Goal: Task Accomplishment & Management: Manage account settings

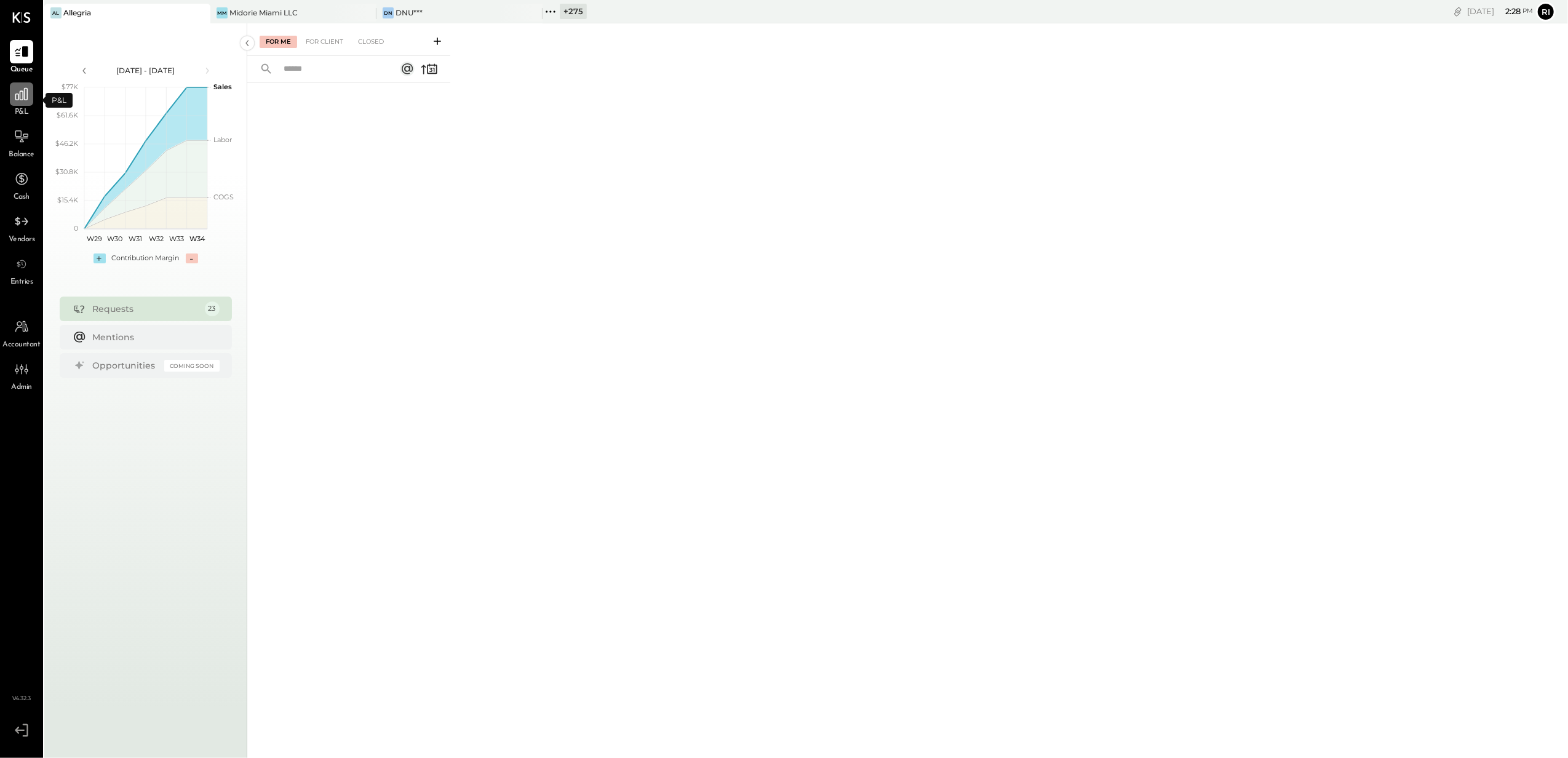
click at [15, 95] on icon at bounding box center [21, 94] width 13 height 13
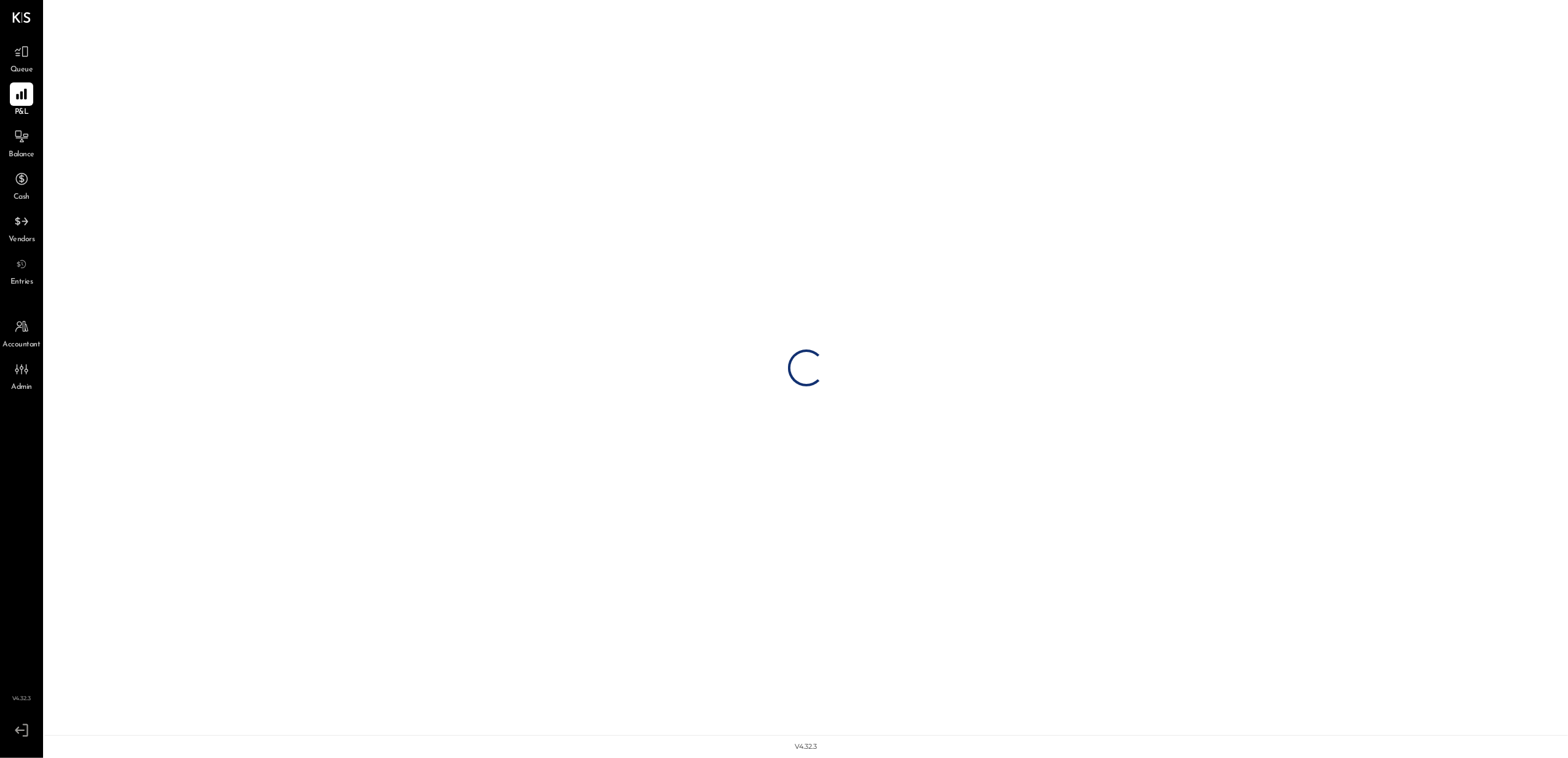
click at [8, 372] on div "Admin" at bounding box center [21, 375] width 36 height 36
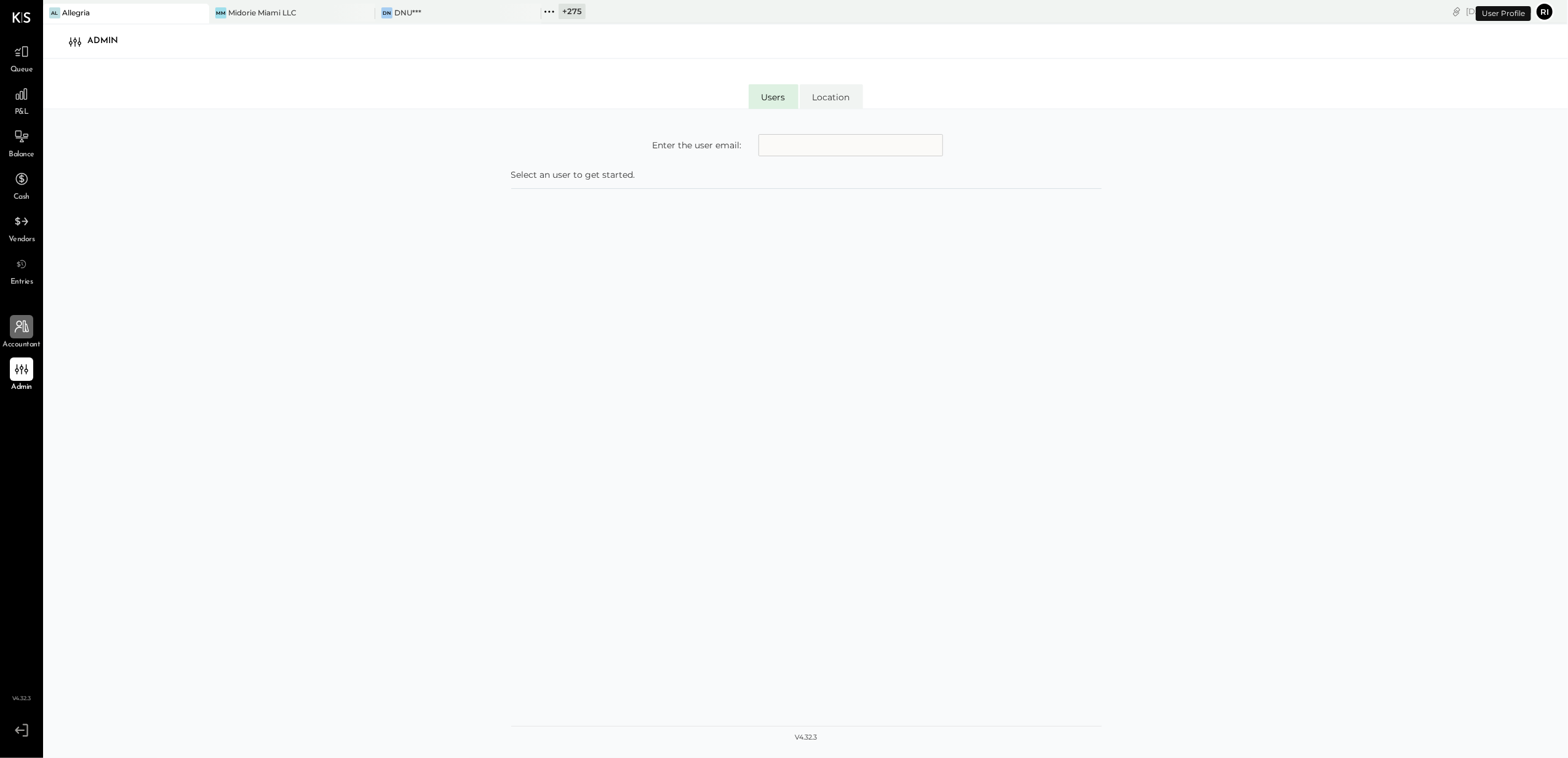
click at [23, 315] on div at bounding box center [21, 327] width 23 height 23
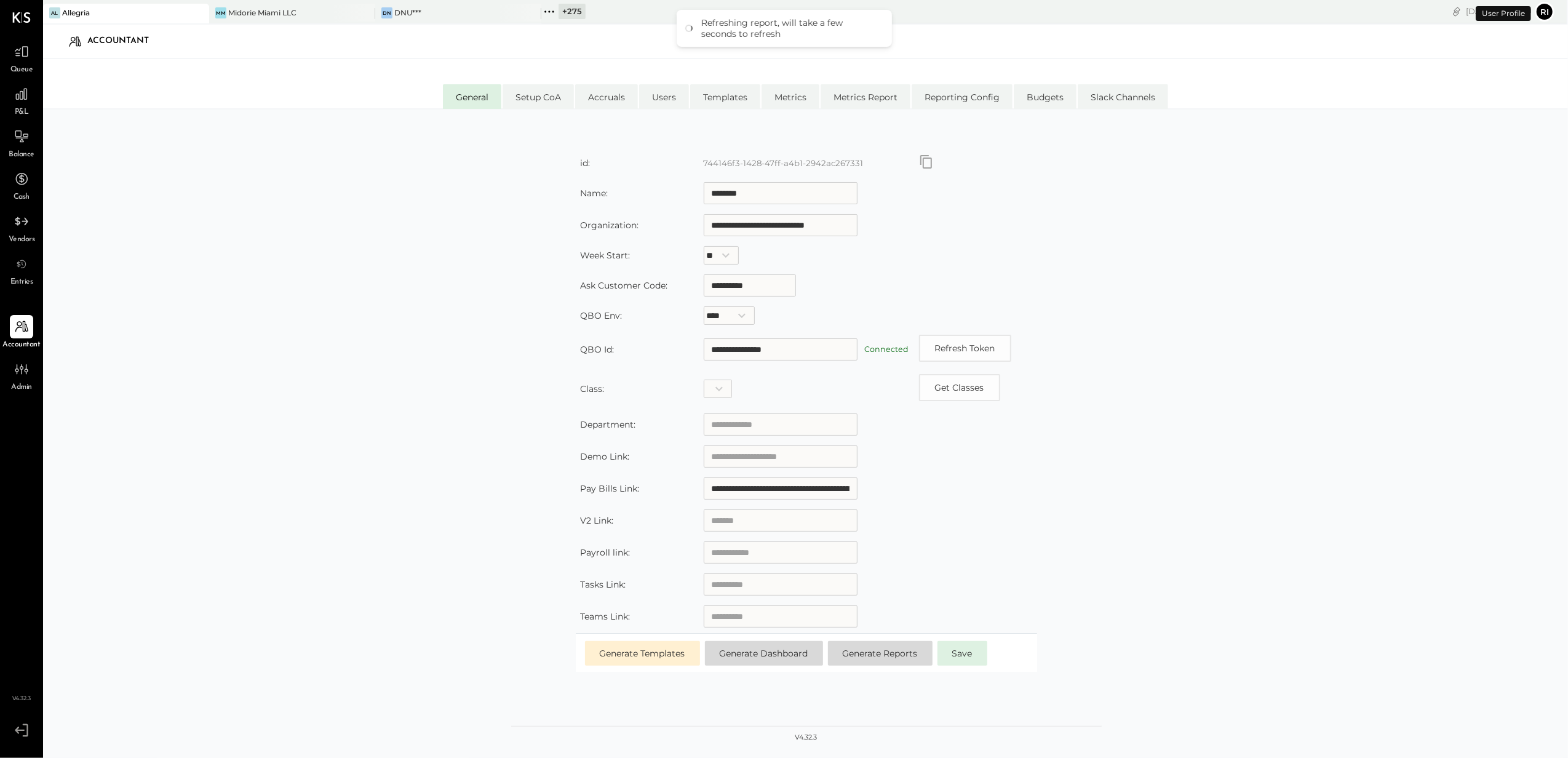
click at [36, 372] on div "Admin" at bounding box center [21, 375] width 36 height 36
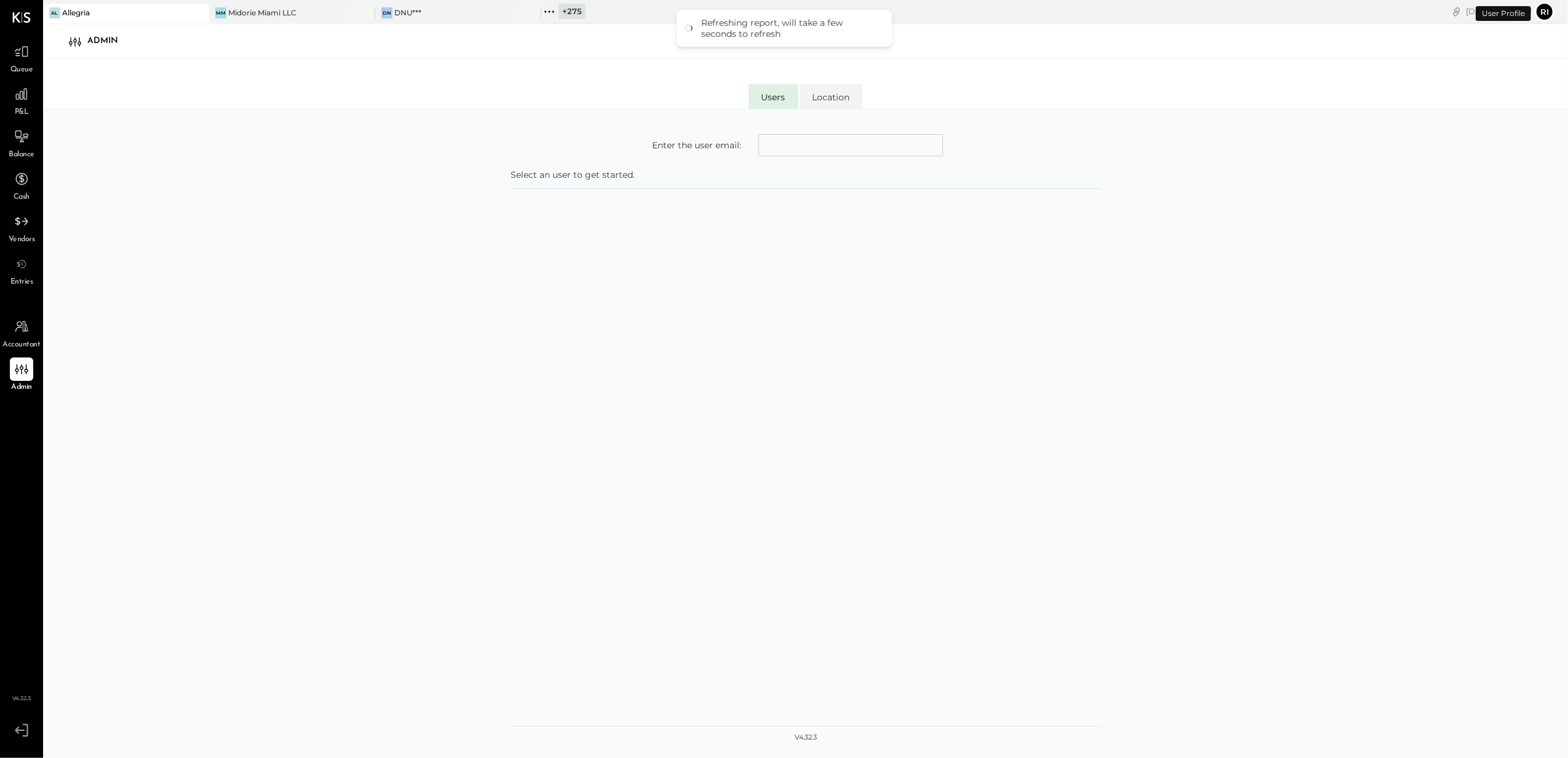
click at [793, 145] on input "text" at bounding box center [851, 145] width 185 height 22
type input "**********"
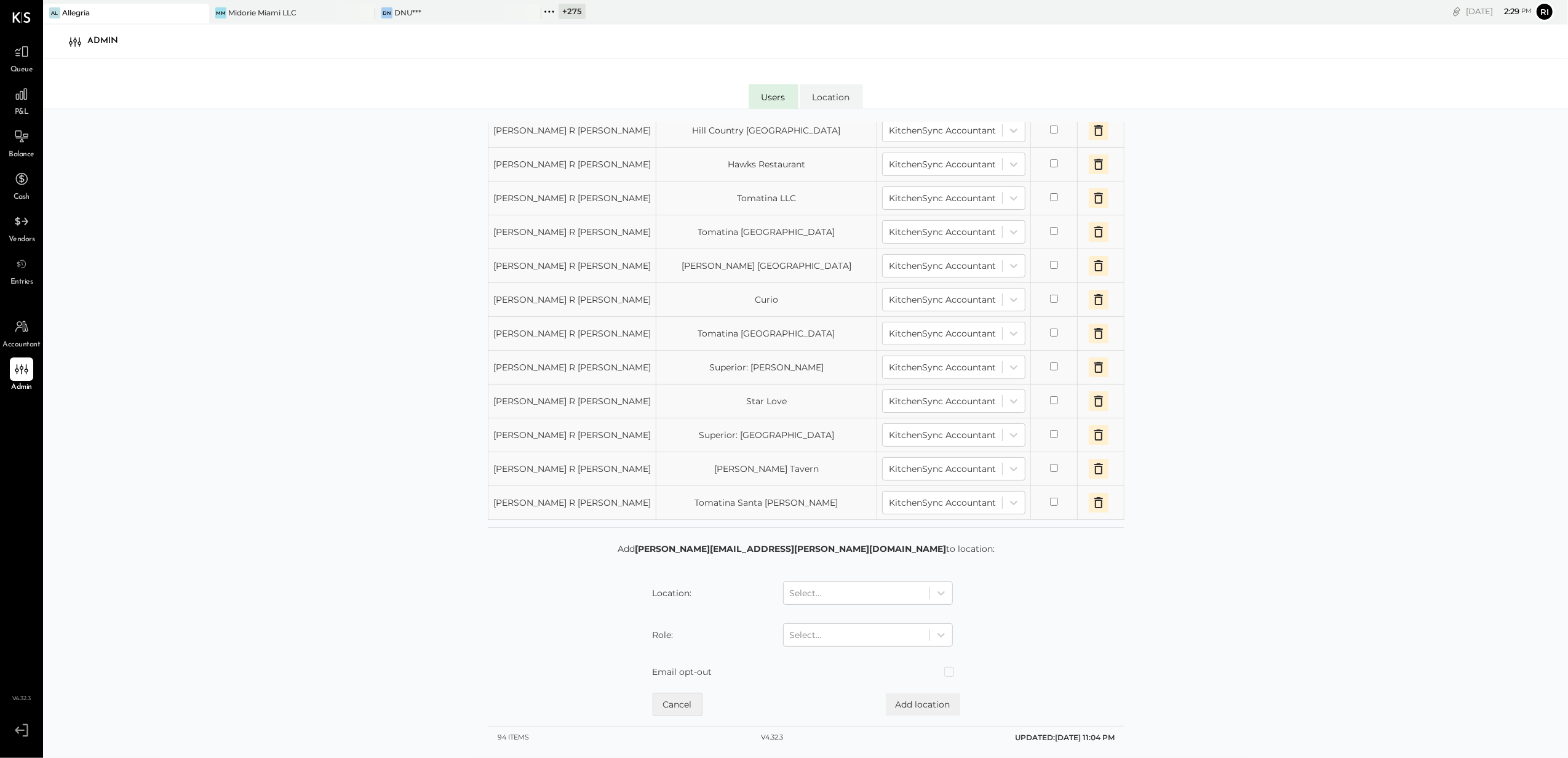
scroll to position [1041, 0]
click at [944, 588] on icon at bounding box center [941, 593] width 13 height 13
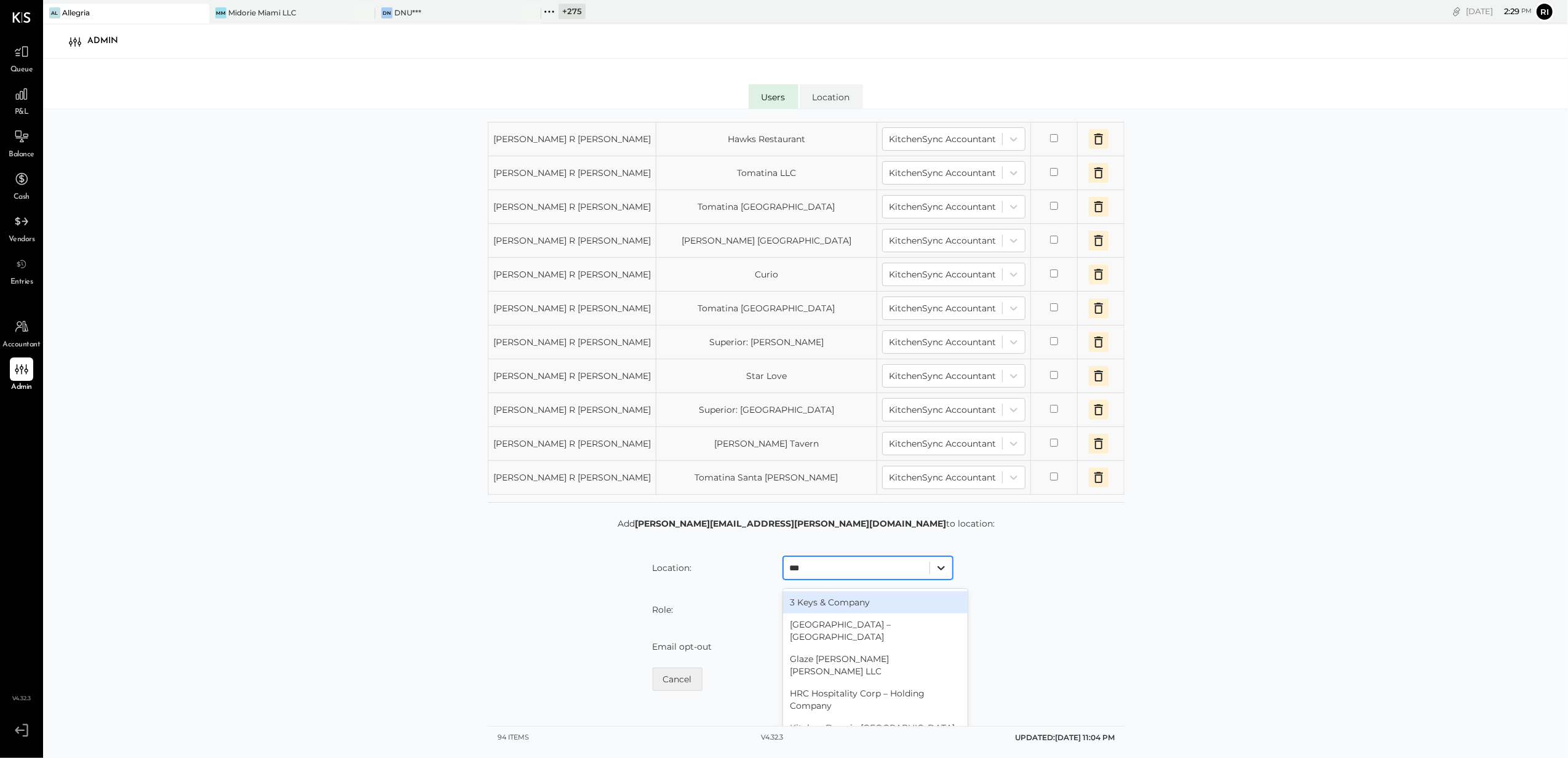
type input "****"
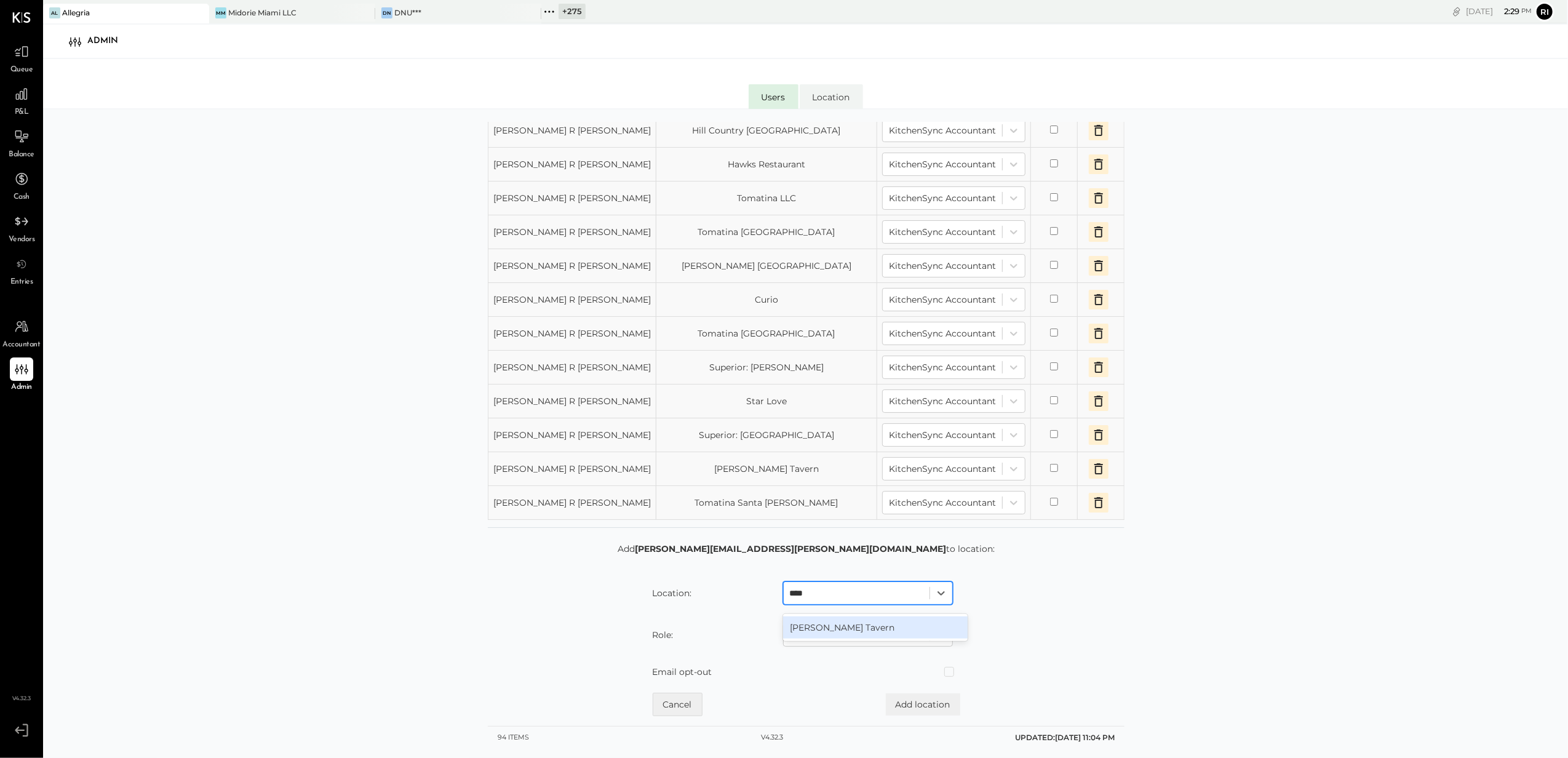
click at [830, 624] on div "[PERSON_NAME] Tavern" at bounding box center [875, 627] width 185 height 22
click at [827, 636] on div at bounding box center [857, 635] width 134 height 15
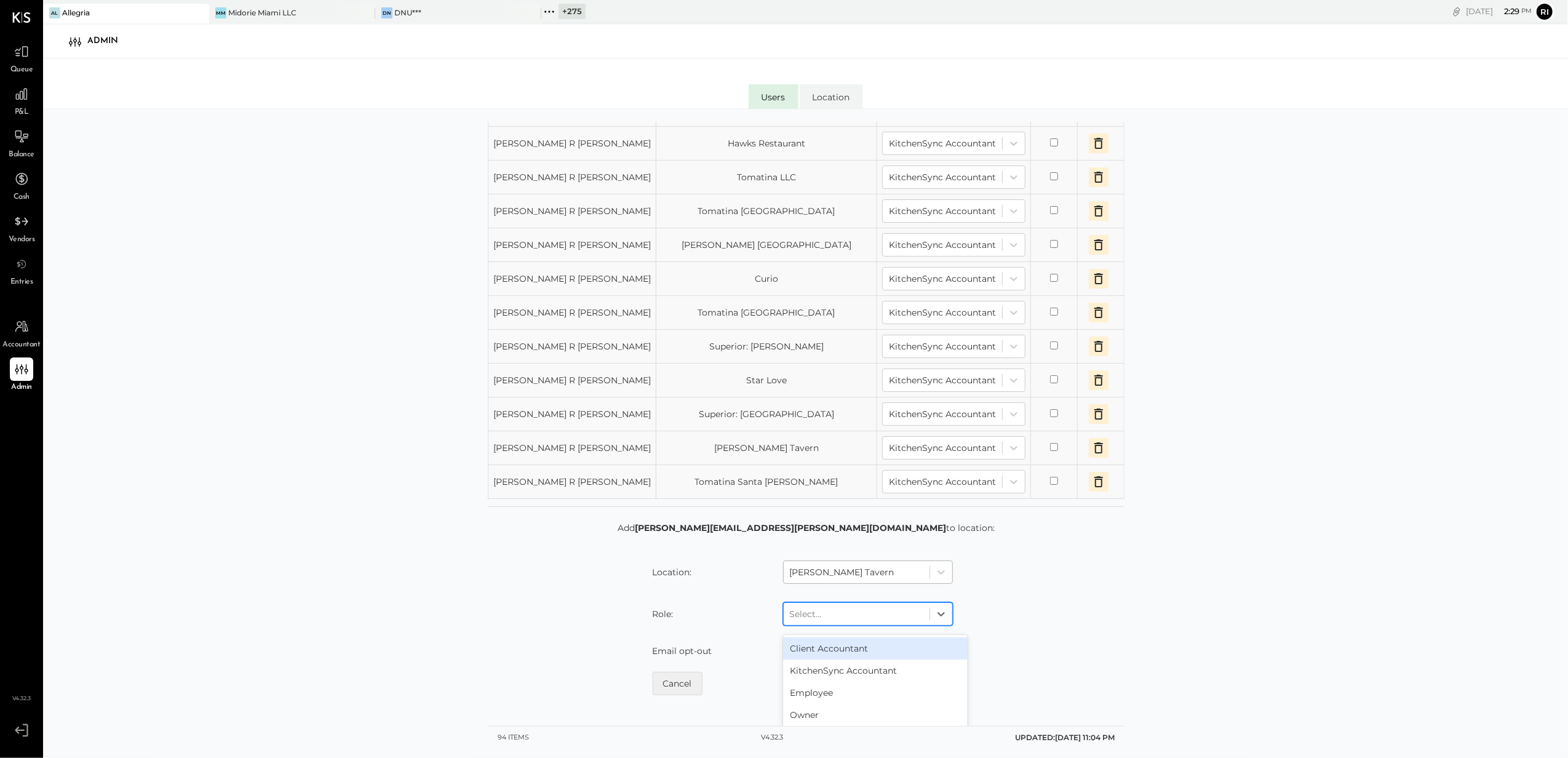
scroll to position [1061, 0]
click at [852, 673] on div "KitchenSync Accountant" at bounding box center [875, 670] width 185 height 22
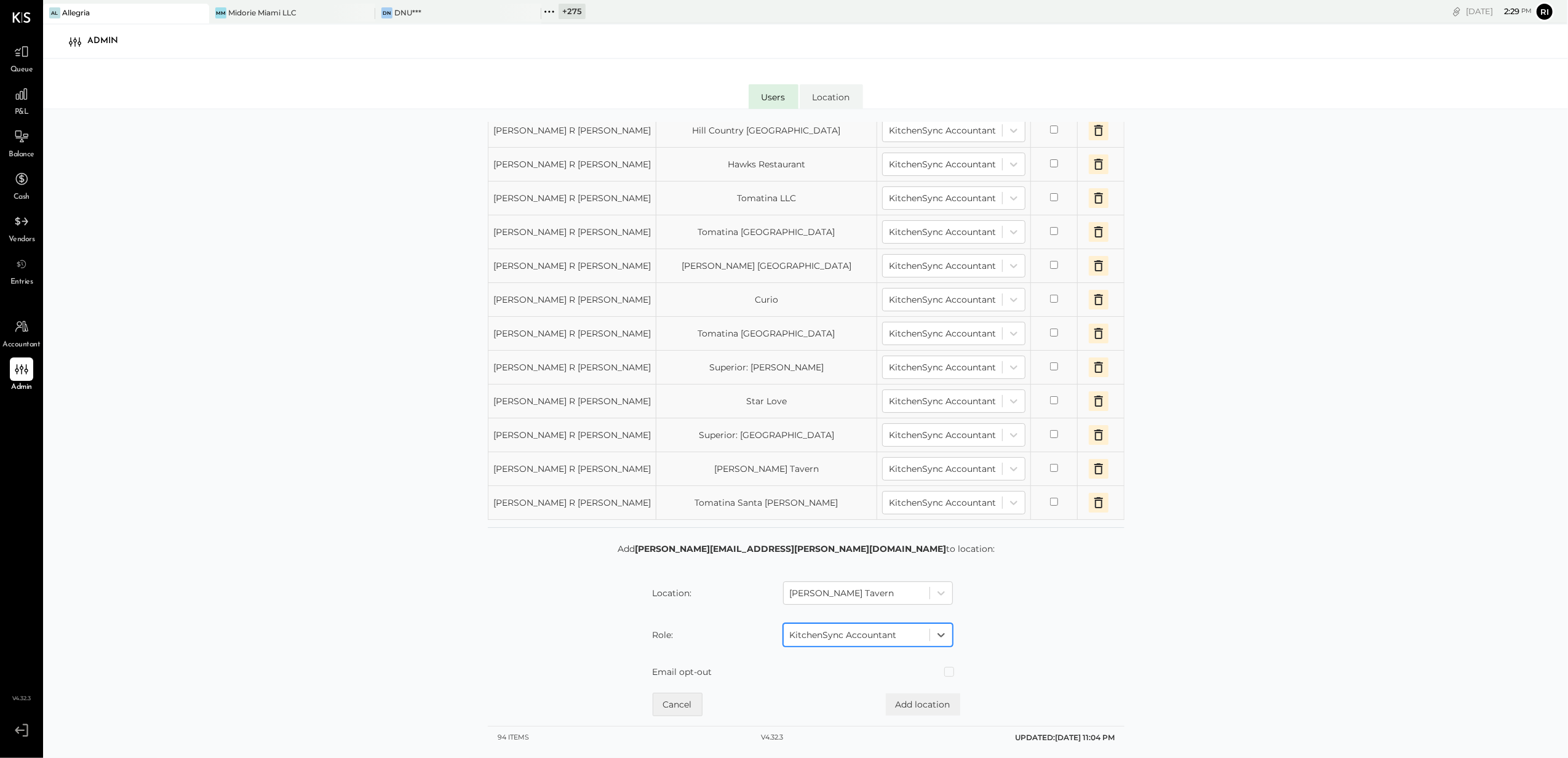
scroll to position [1041, 0]
click at [920, 698] on button "Add location" at bounding box center [923, 704] width 75 height 22
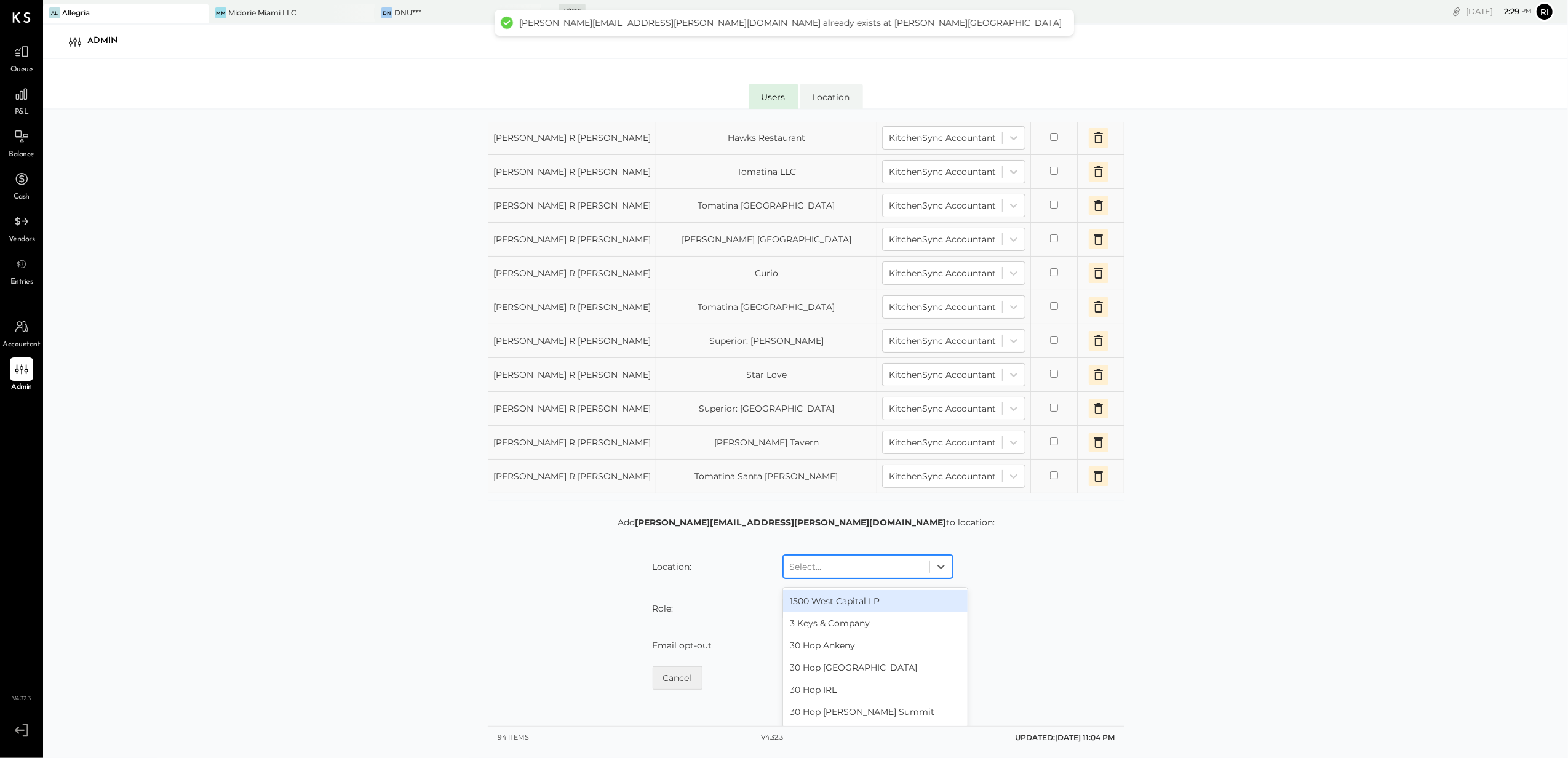
click at [804, 574] on div at bounding box center [857, 566] width 134 height 15
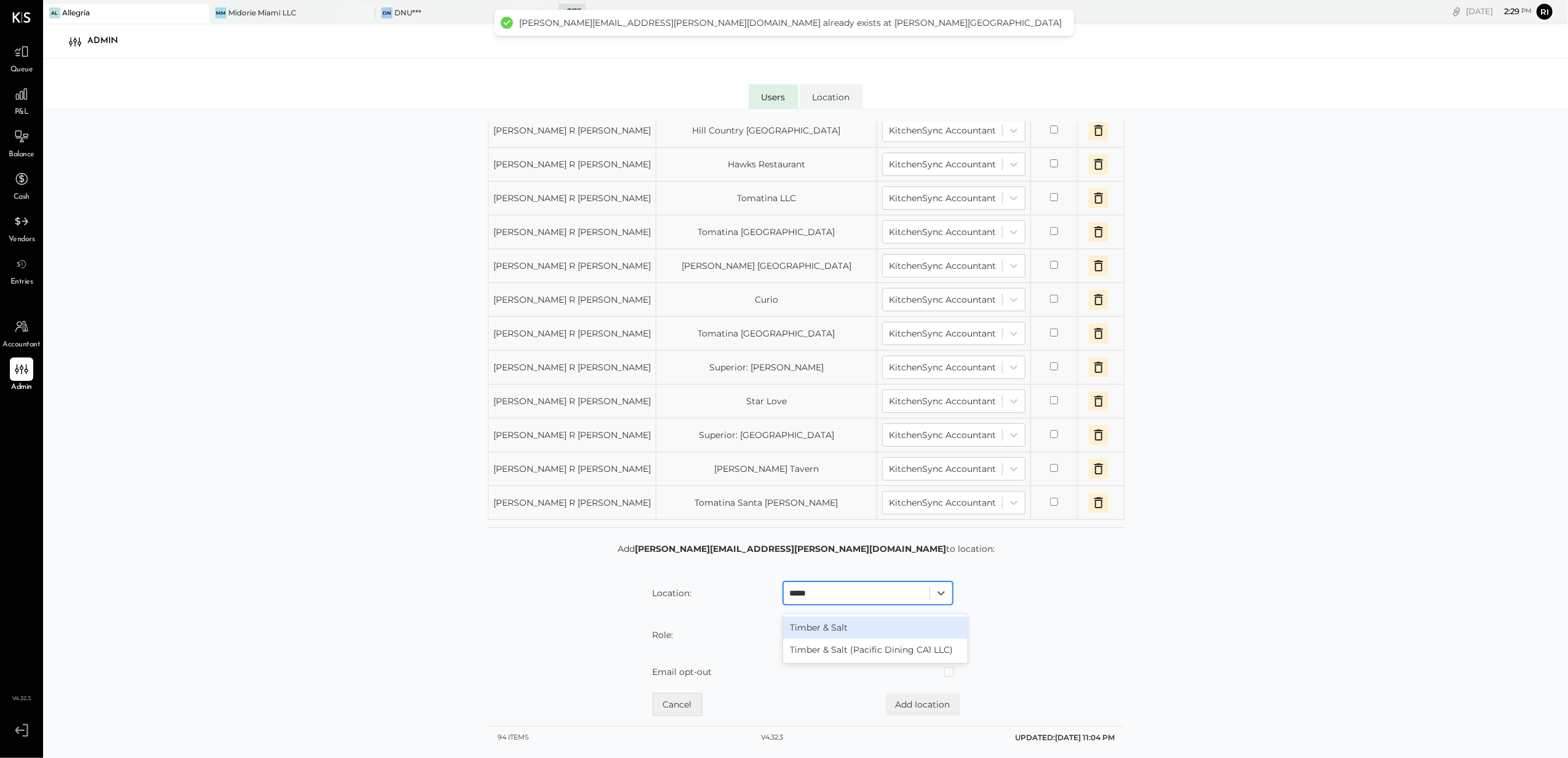
type input "******"
click at [831, 647] on div "Timber & Salt (Pacific Dining CA1 LLC)" at bounding box center [875, 649] width 185 height 22
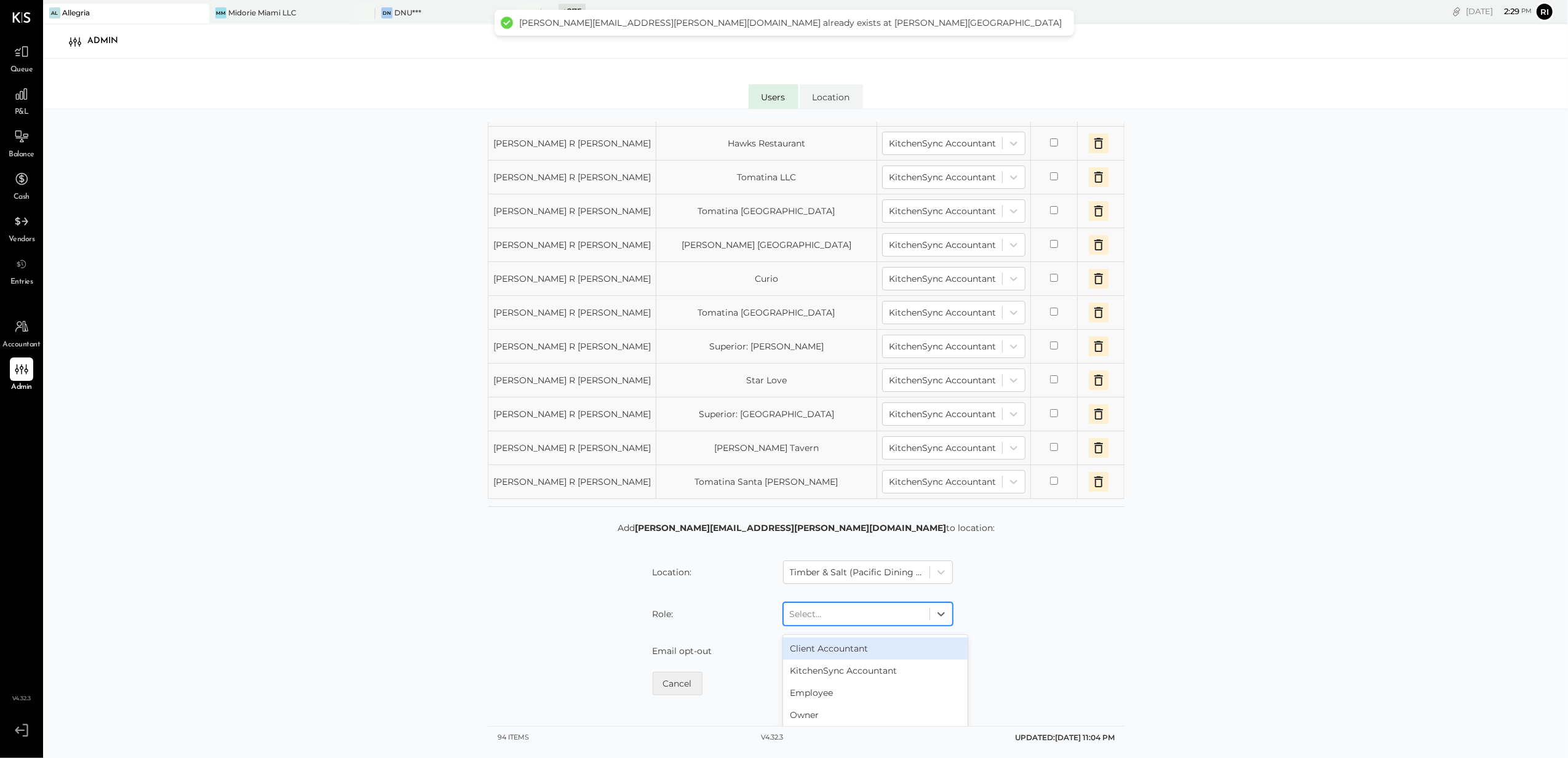
click at [831, 621] on div at bounding box center [857, 614] width 134 height 15
click at [827, 681] on div "KitchenSync Accountant" at bounding box center [875, 670] width 185 height 22
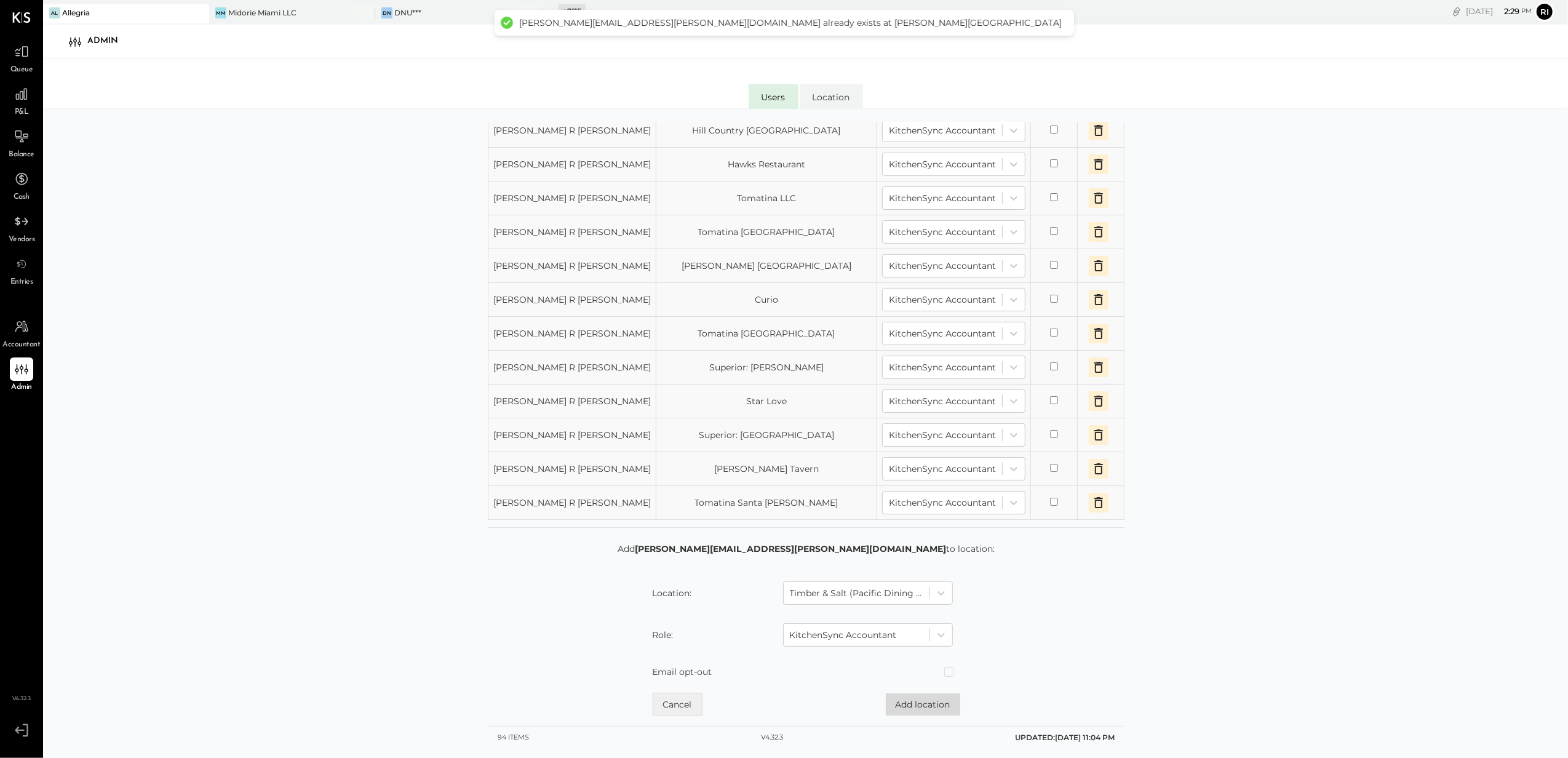
click at [913, 707] on button "Add location" at bounding box center [923, 704] width 75 height 22
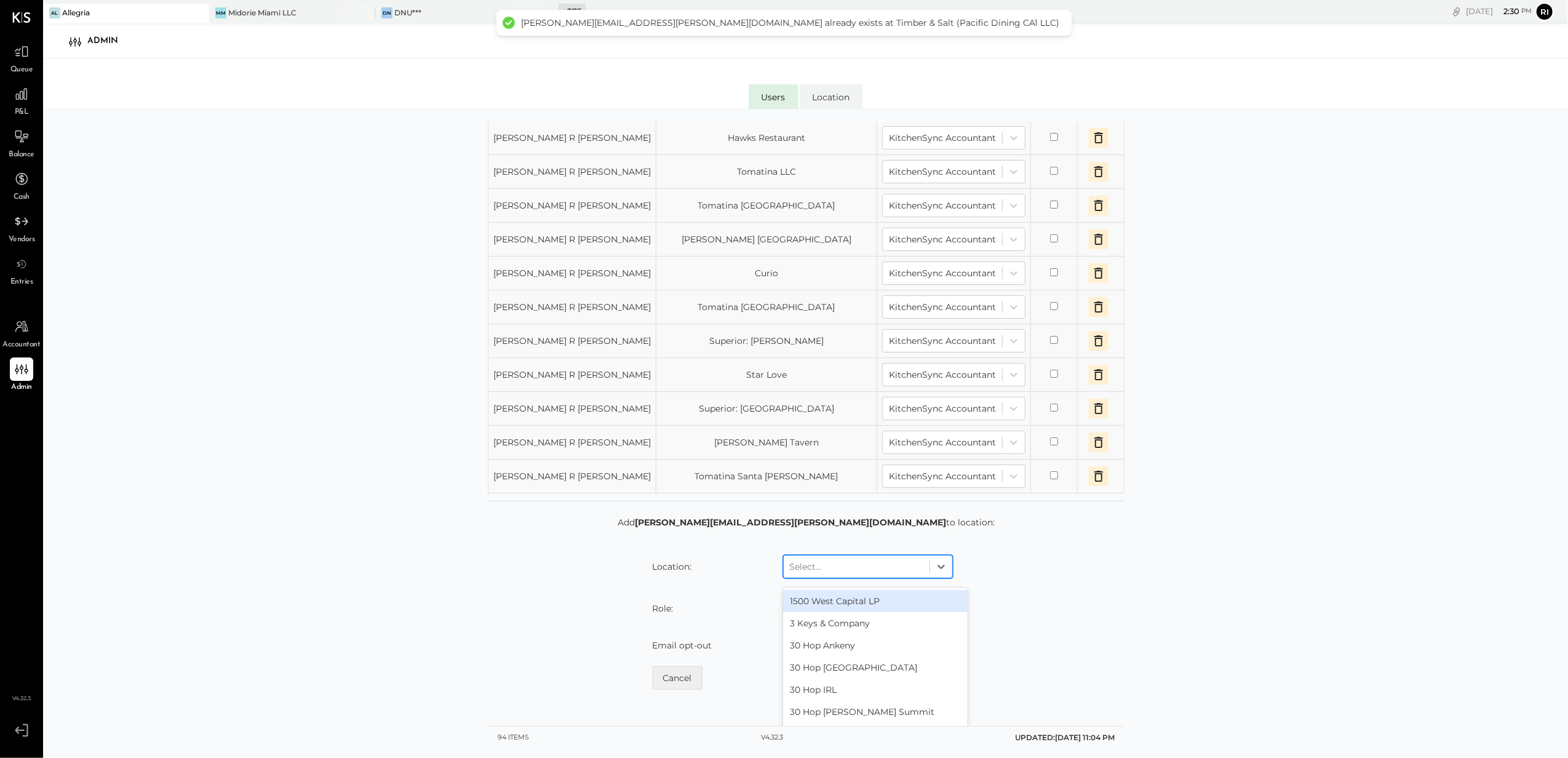
click at [838, 574] on div at bounding box center [857, 566] width 134 height 15
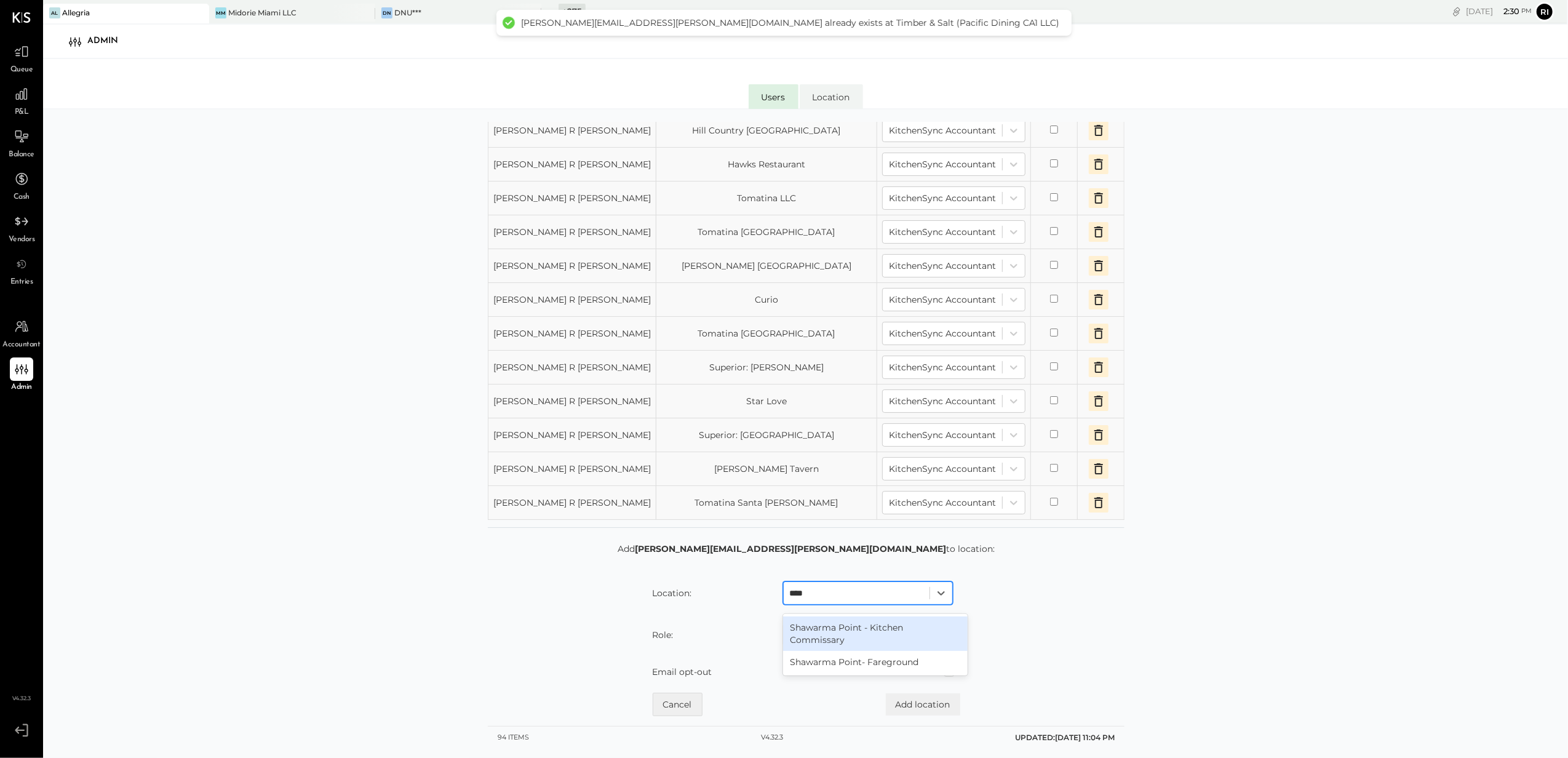
type input "*****"
click at [841, 624] on div "Shawarma Point - Kitchen Commissary" at bounding box center [875, 633] width 185 height 35
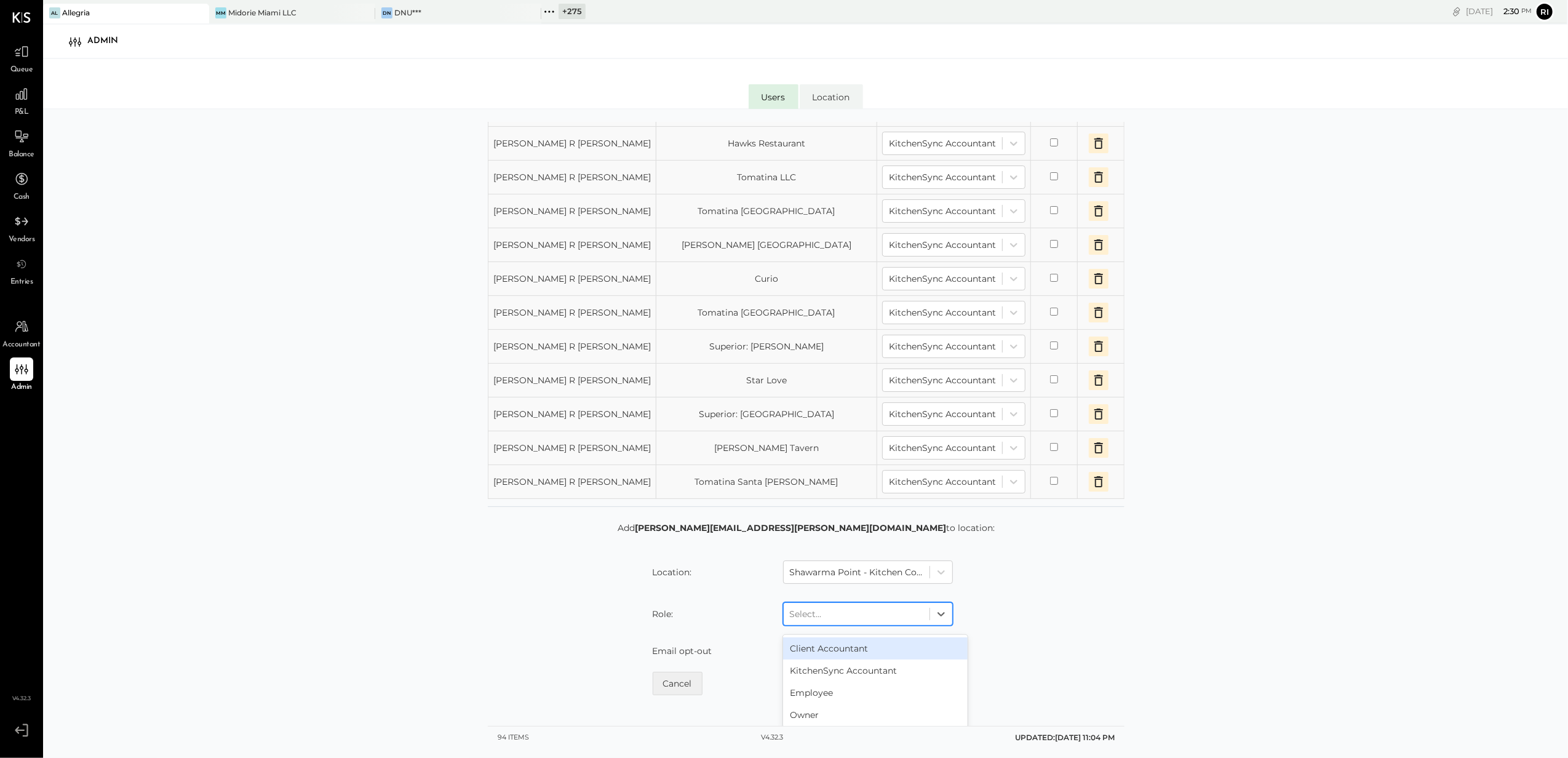
click at [840, 624] on div "Select..." at bounding box center [857, 614] width 146 height 19
click at [836, 679] on div "KitchenSync Accountant" at bounding box center [875, 670] width 185 height 22
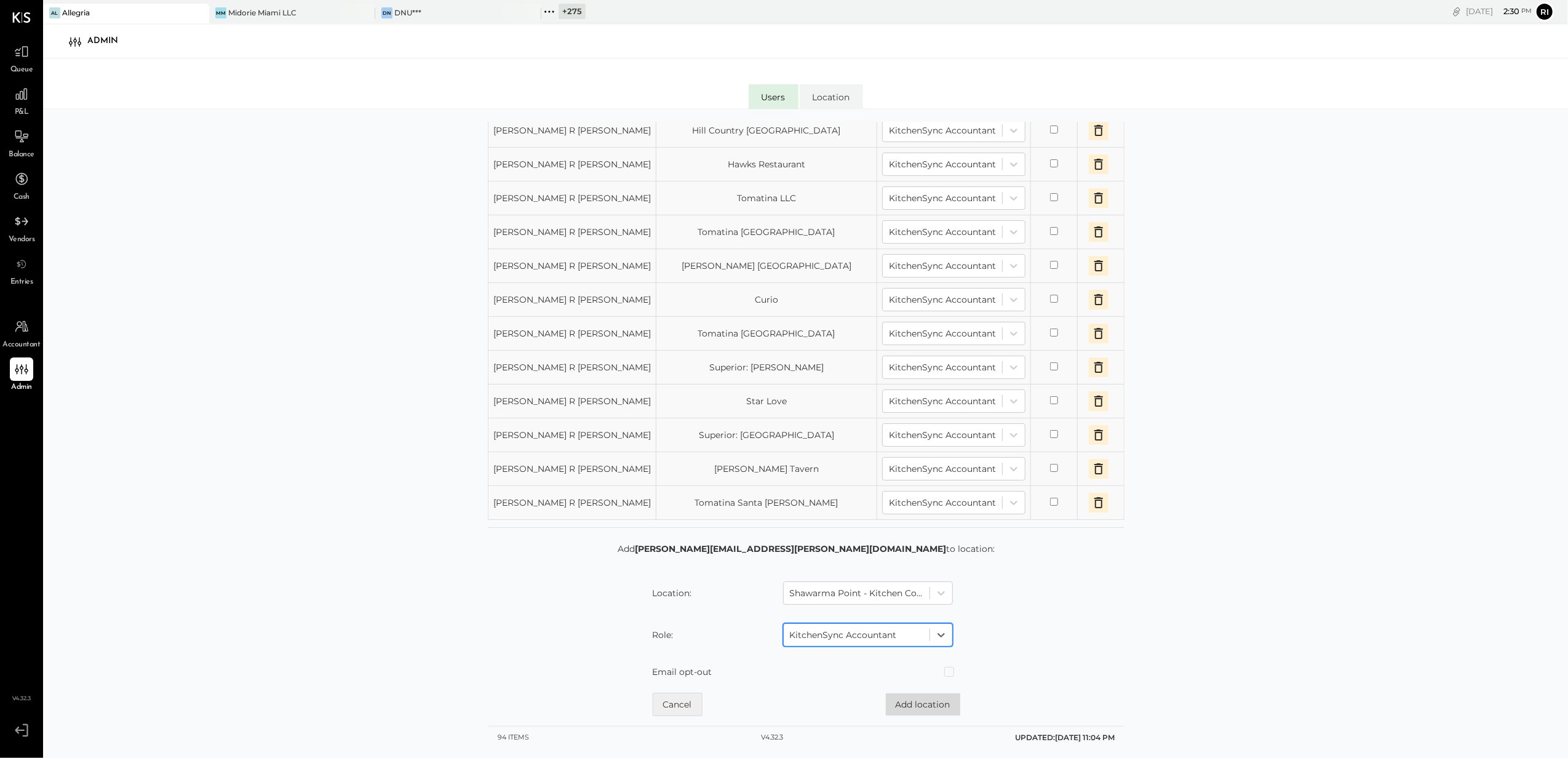
click at [929, 705] on button "Add location" at bounding box center [923, 704] width 75 height 22
click at [818, 594] on div at bounding box center [857, 593] width 134 height 15
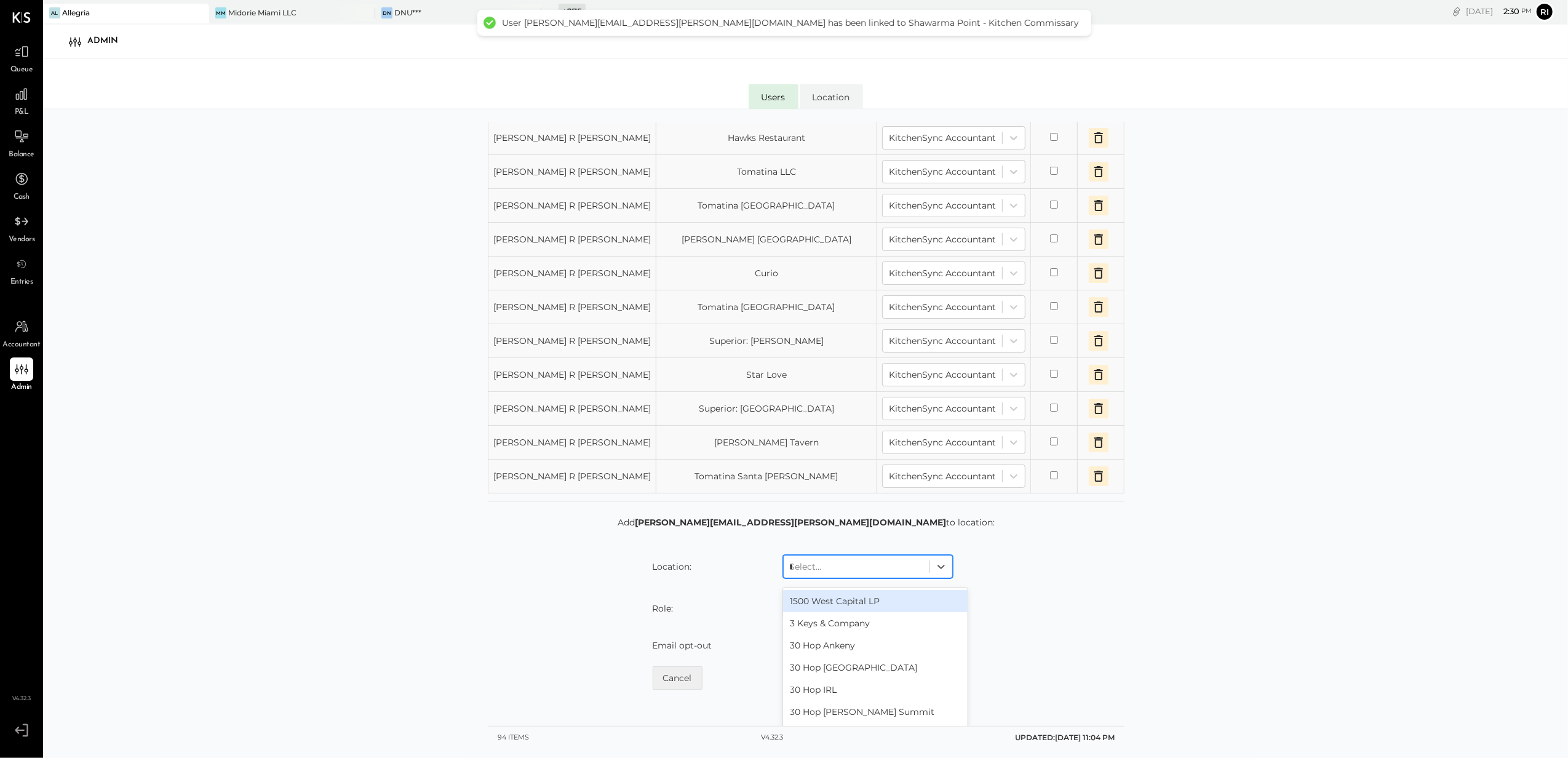
scroll to position [1076, 0]
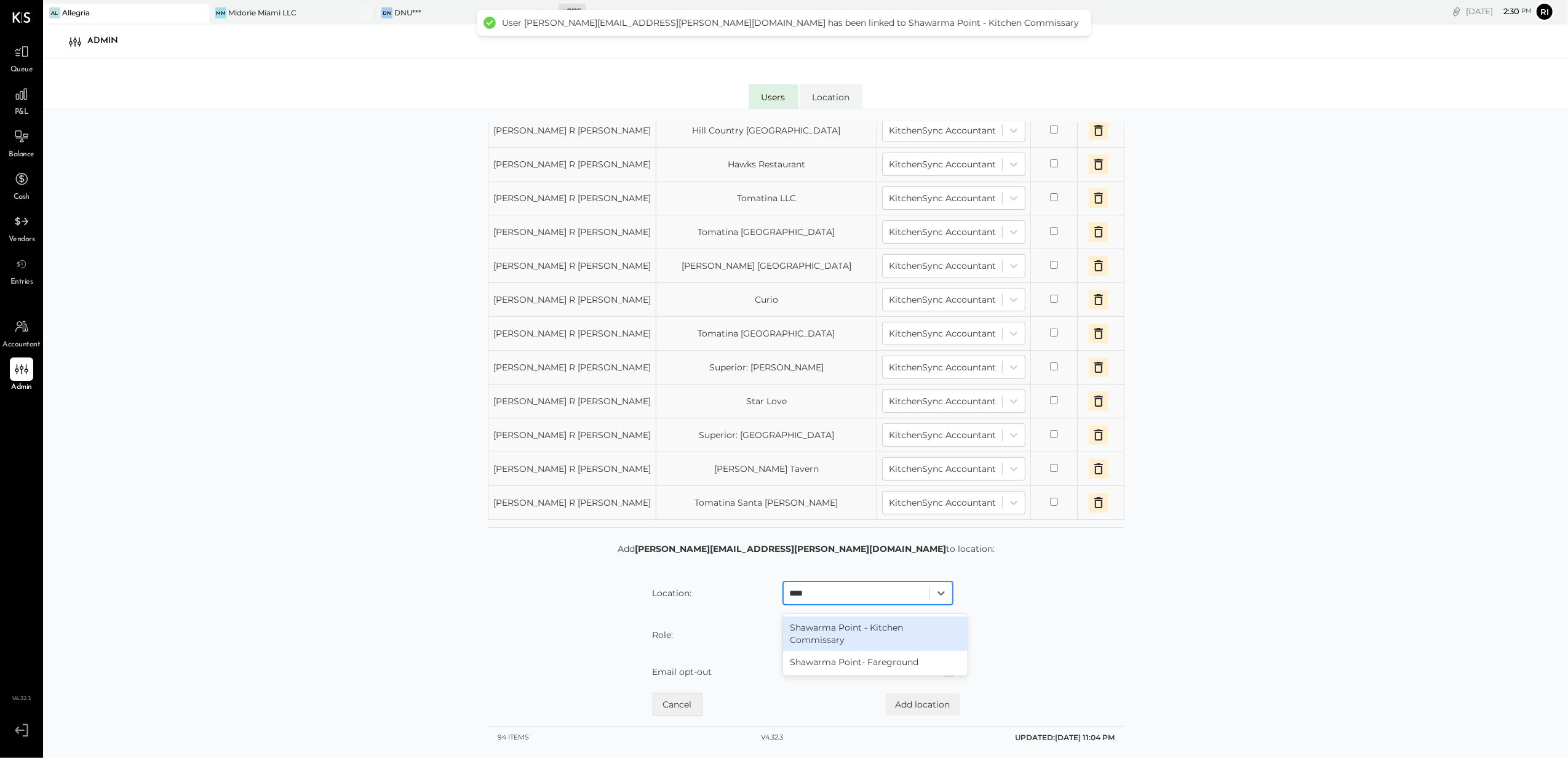
type input "*****"
click at [837, 651] on div "Shawarma Point- Fareground" at bounding box center [875, 661] width 185 height 22
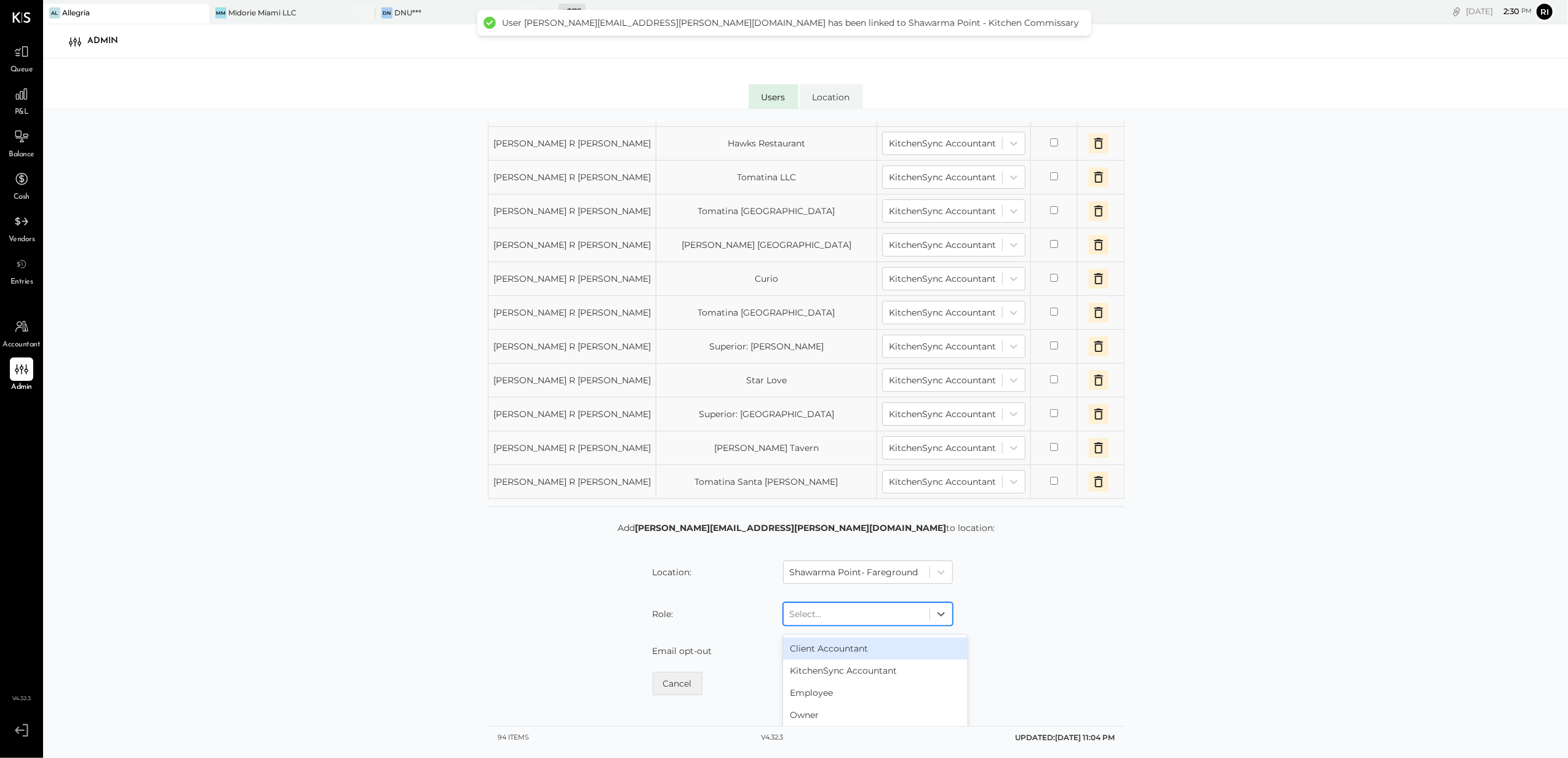
click at [831, 621] on div at bounding box center [857, 614] width 134 height 15
click at [830, 681] on div "KitchenSync Accountant" at bounding box center [875, 670] width 185 height 22
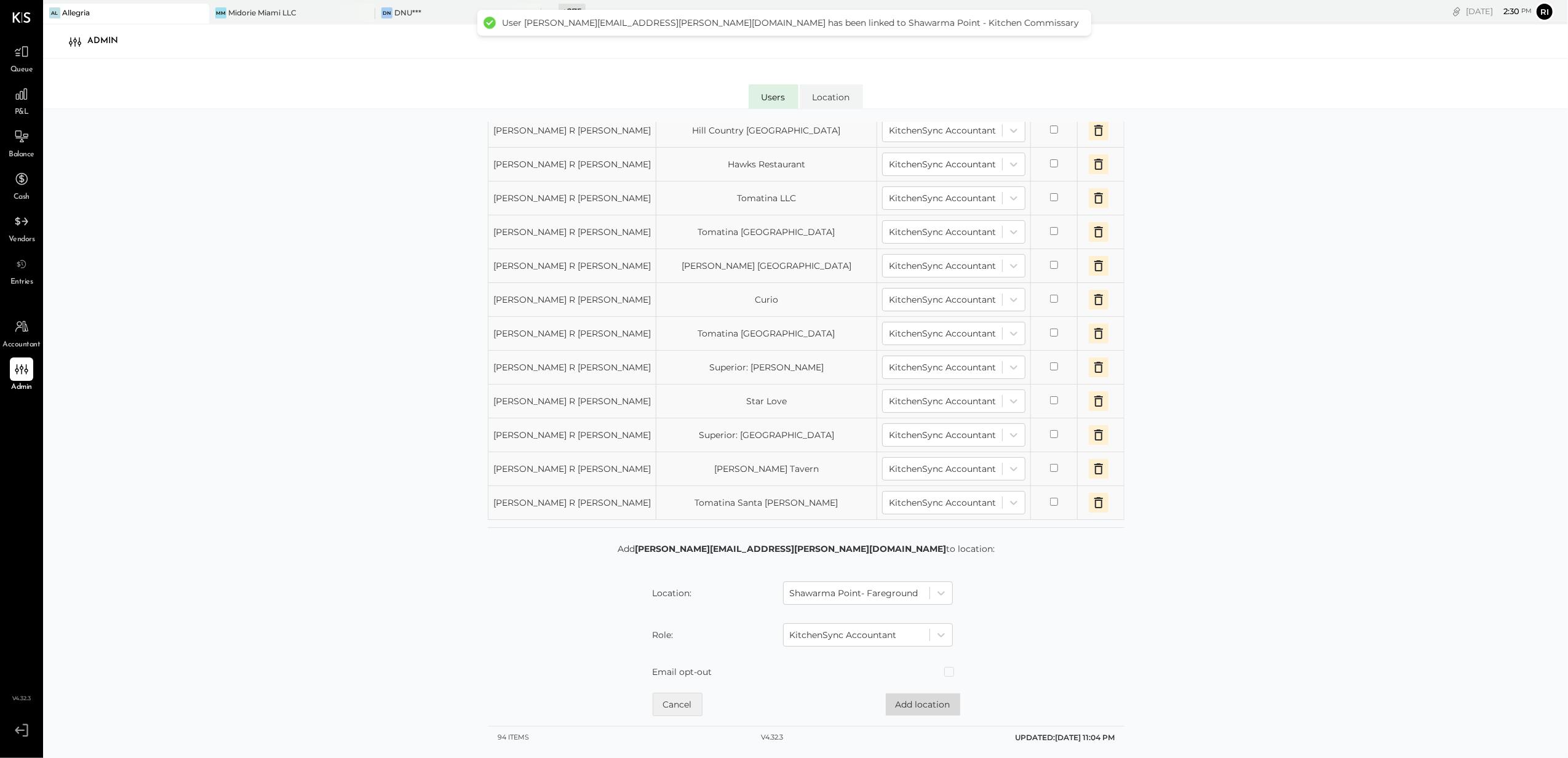
click at [906, 705] on button "Add location" at bounding box center [923, 704] width 75 height 22
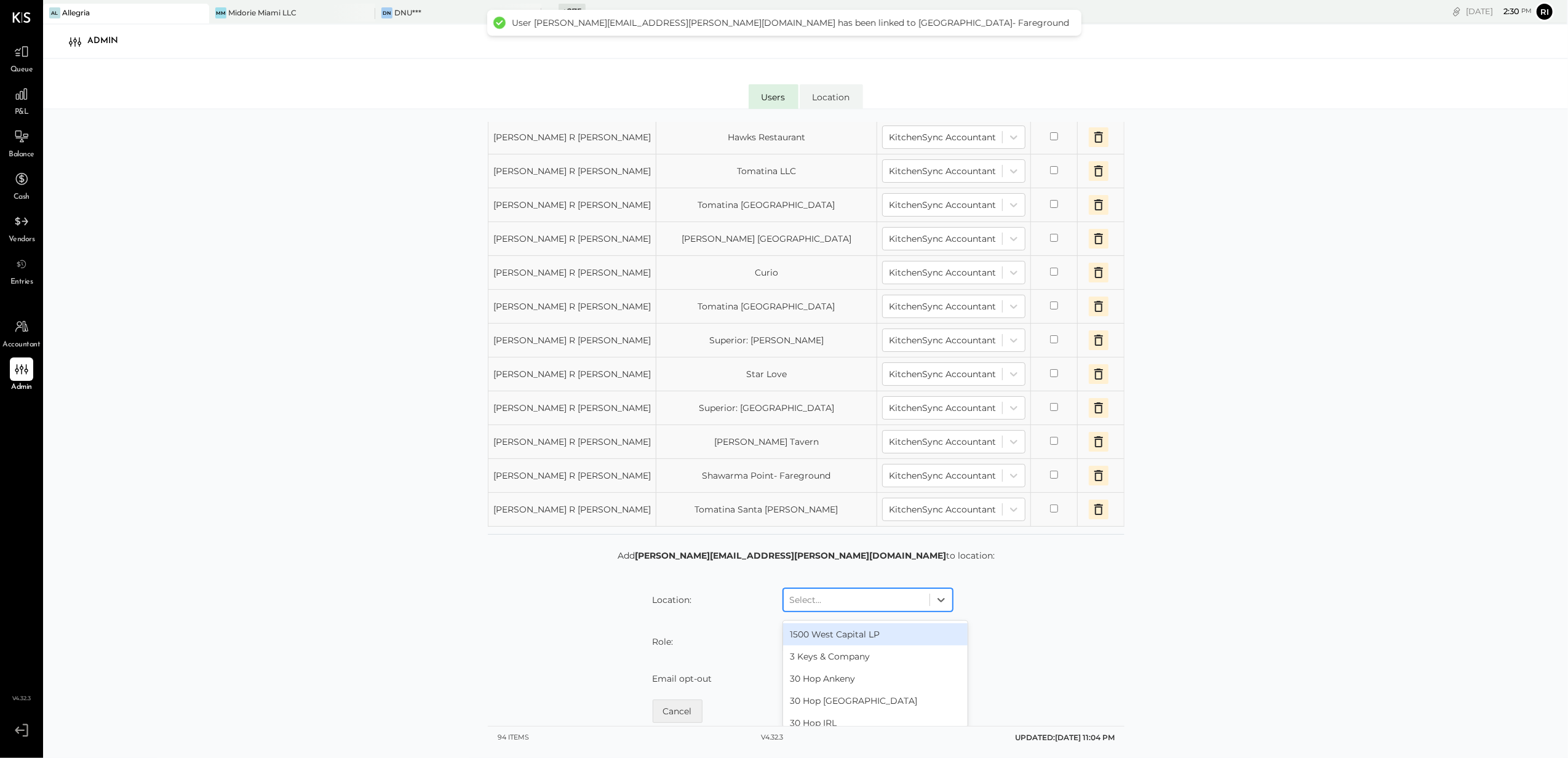
click at [860, 607] on div at bounding box center [857, 600] width 134 height 15
type input "****"
click at [846, 646] on div "Hawks Provisions & Public House" at bounding box center [875, 634] width 185 height 22
click at [847, 651] on div "Select..." at bounding box center [857, 641] width 146 height 19
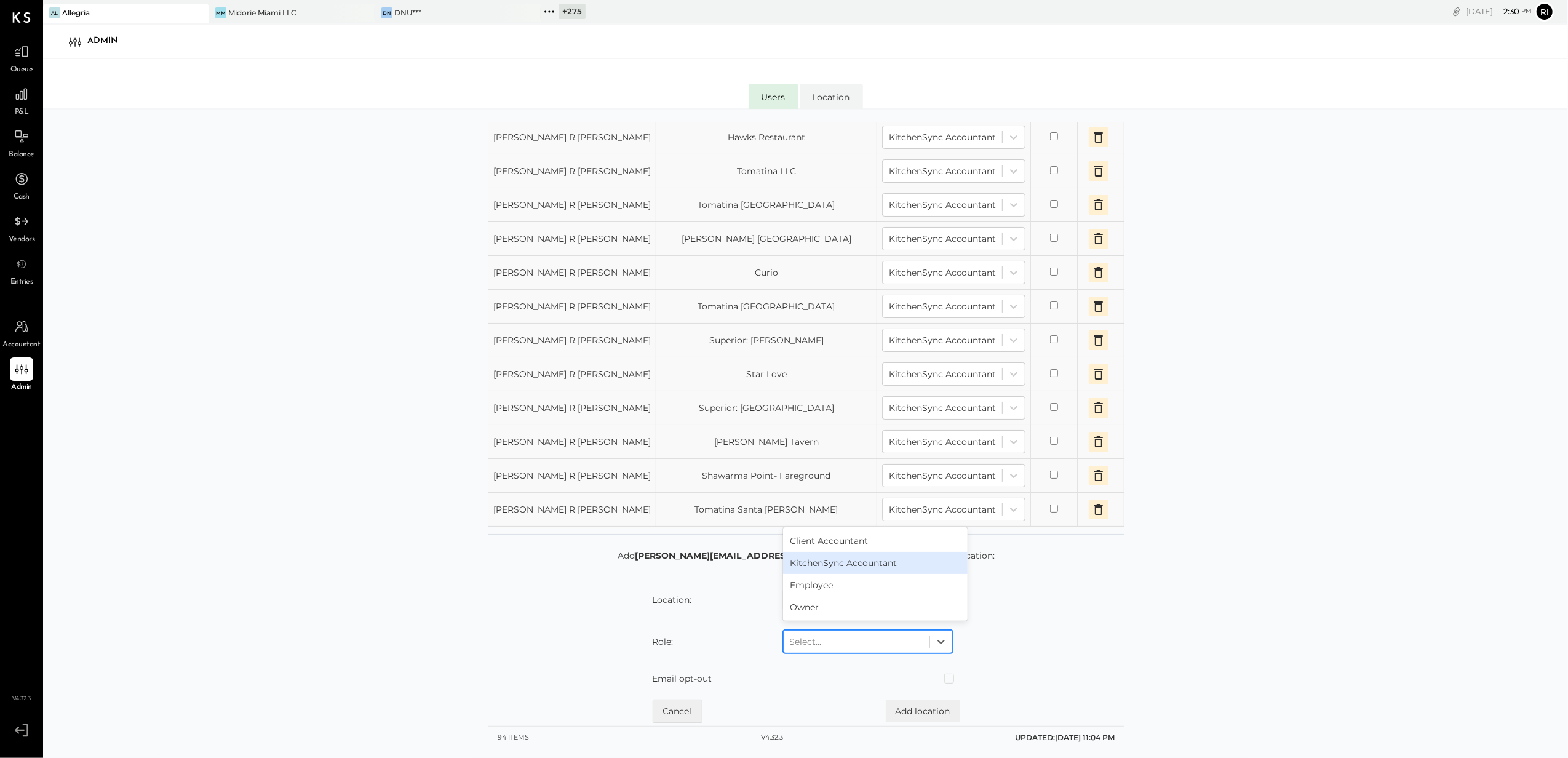
click at [825, 574] on div "KitchenSync Accountant" at bounding box center [875, 563] width 185 height 22
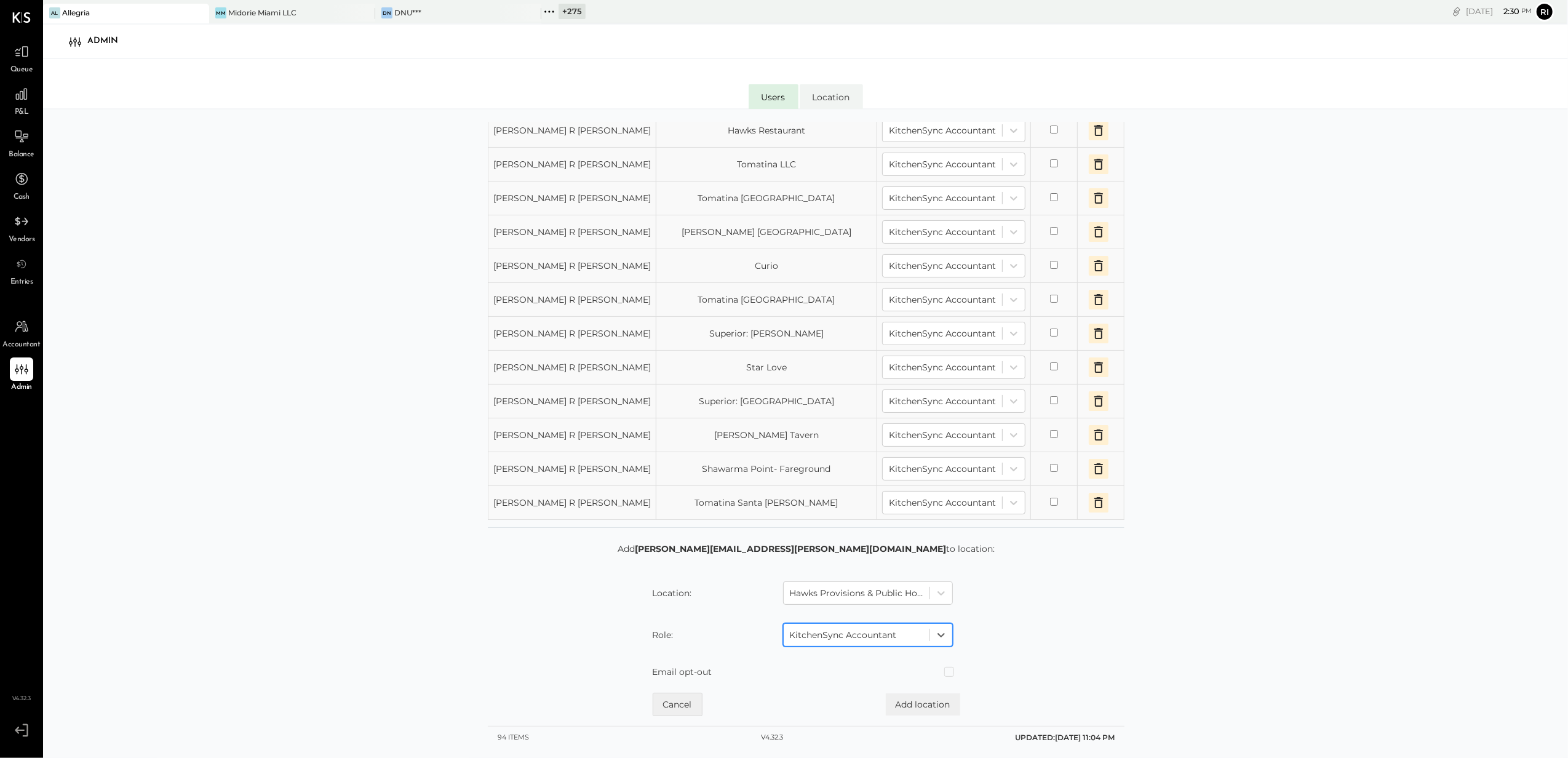
scroll to position [1110, 0]
click at [929, 705] on button "Add location" at bounding box center [923, 704] width 75 height 22
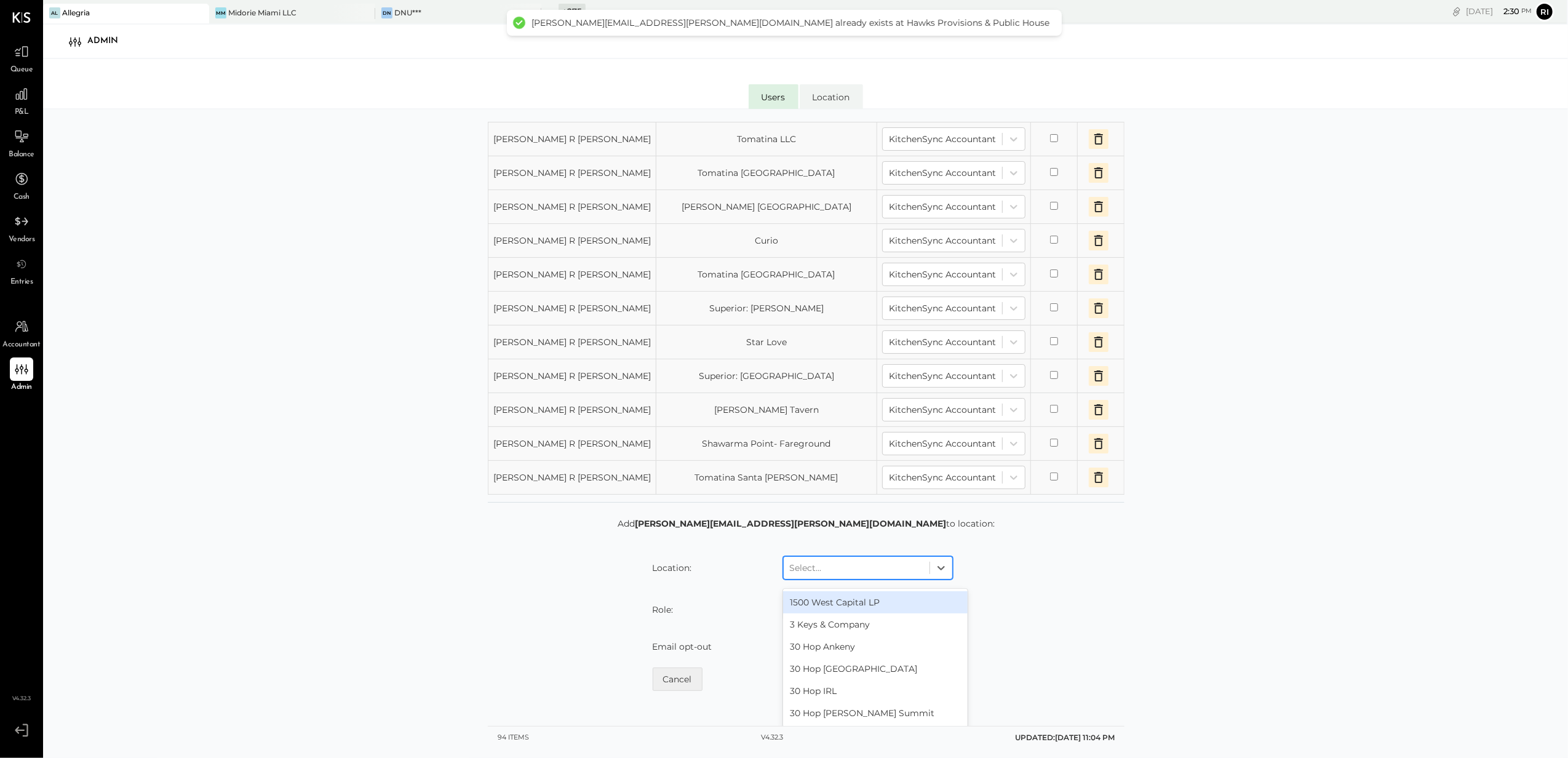
click at [847, 575] on div at bounding box center [857, 568] width 134 height 15
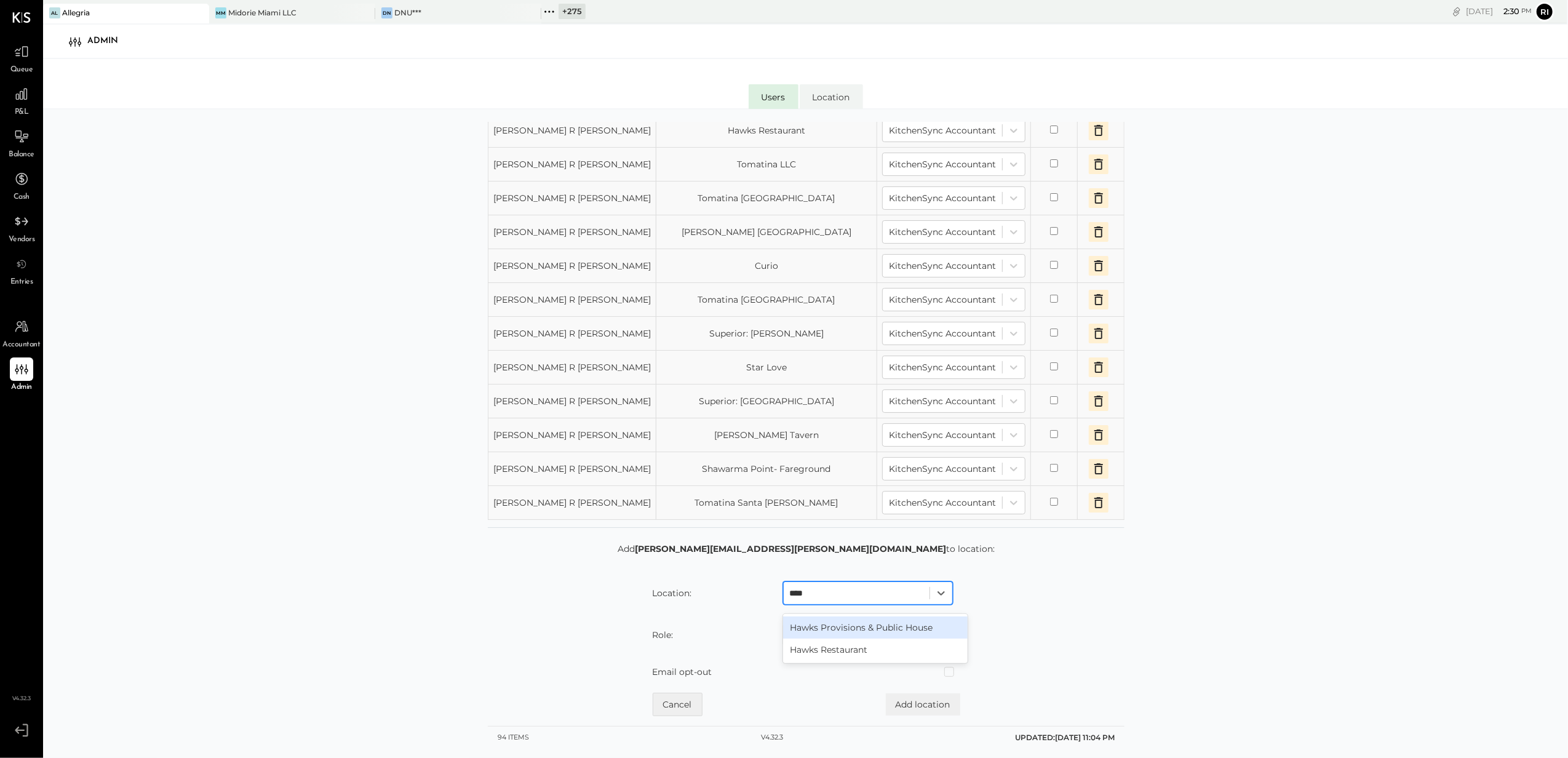
type input "*****"
click at [833, 662] on div "Hawks Provisions & Public House Hawks Restaurant" at bounding box center [875, 639] width 185 height 49
click at [834, 646] on div "Hawks Restaurant" at bounding box center [875, 649] width 185 height 22
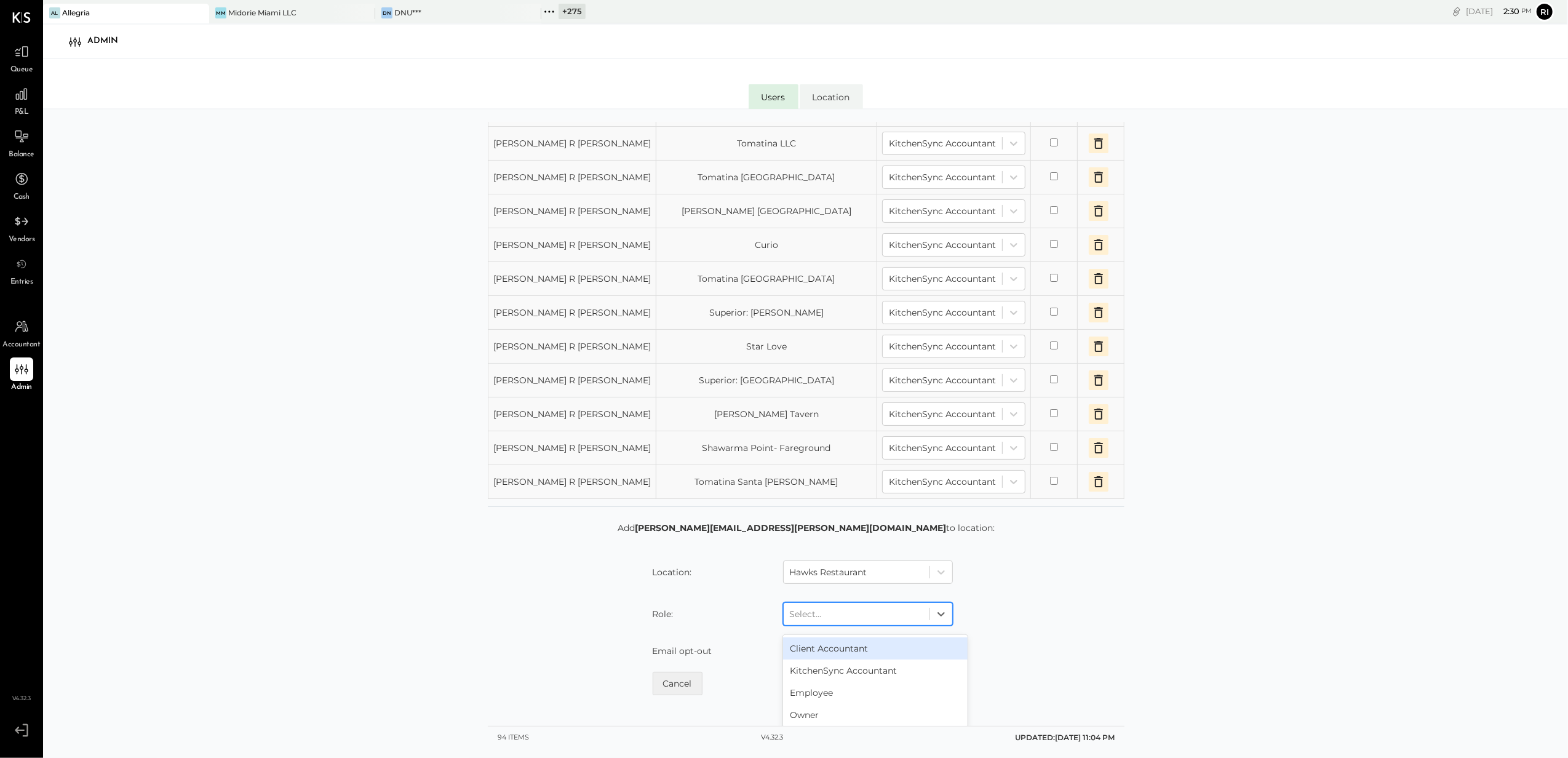
click at [830, 621] on div at bounding box center [857, 614] width 134 height 15
click at [832, 681] on div "KitchenSync Accountant" at bounding box center [875, 670] width 185 height 22
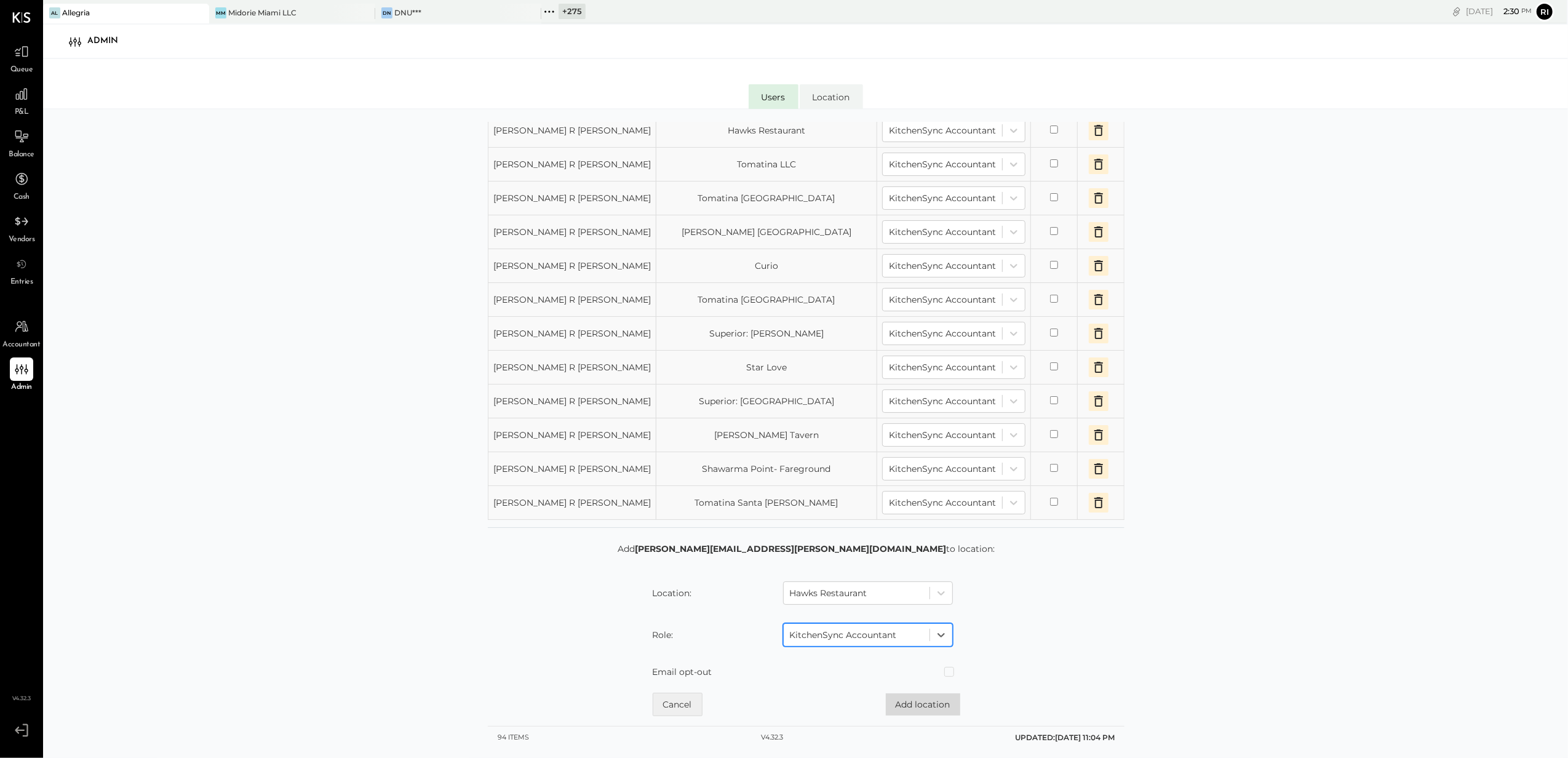
click at [908, 699] on button "Add location" at bounding box center [923, 704] width 75 height 22
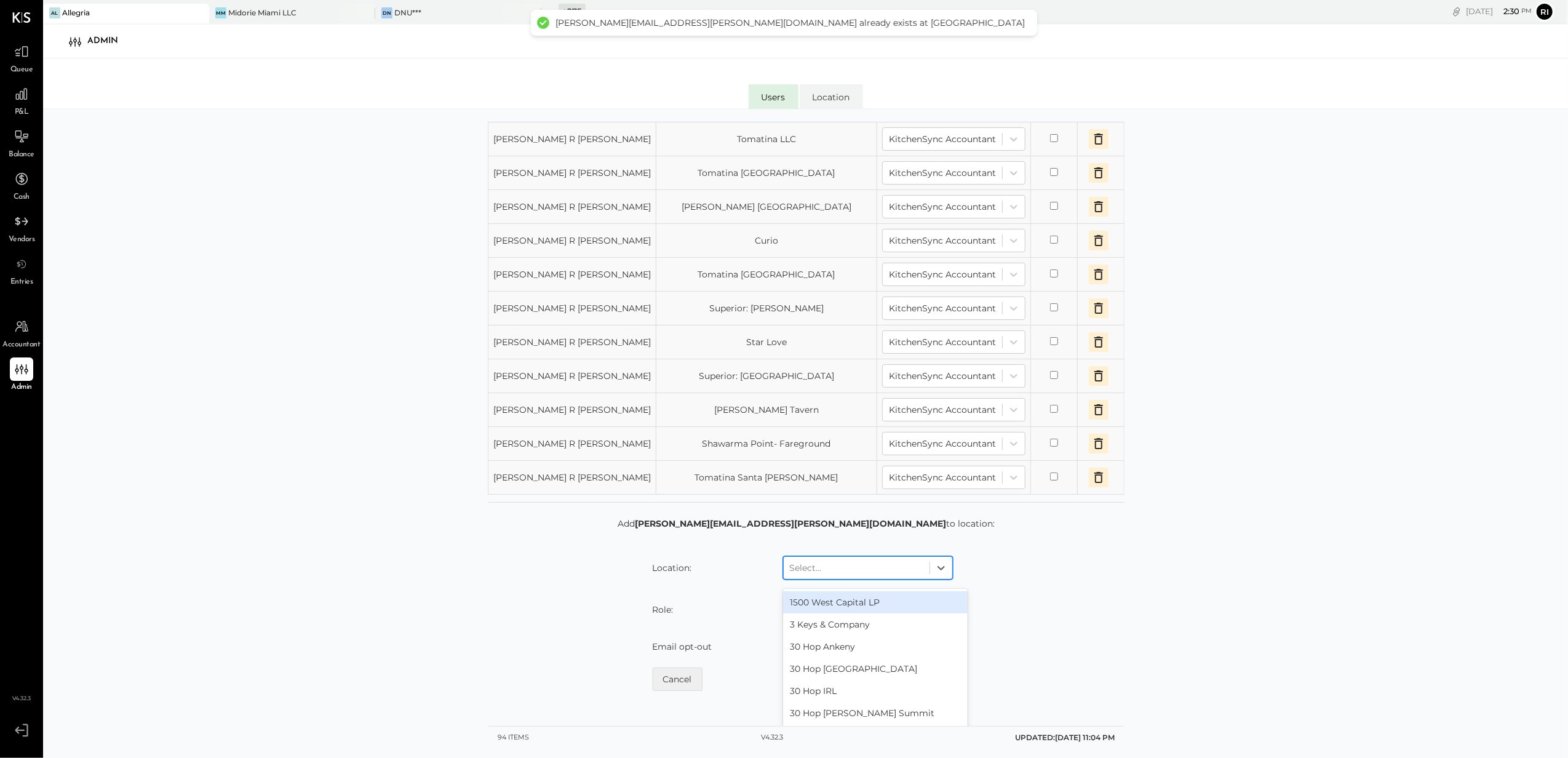
click at [811, 578] on div "Select..." at bounding box center [857, 567] width 146 height 19
type input "***"
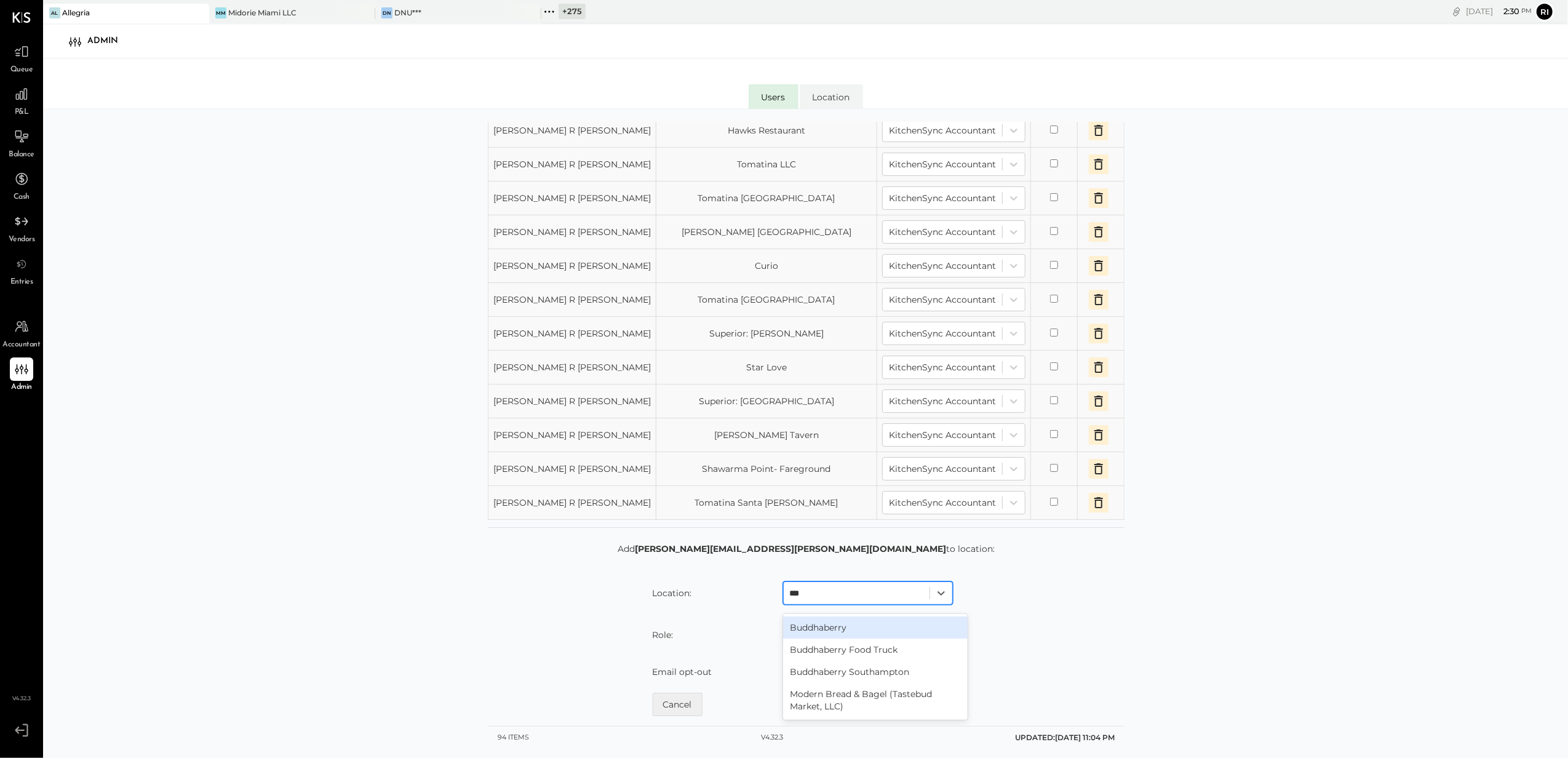
click at [808, 627] on div "Buddhaberry" at bounding box center [875, 627] width 185 height 22
click at [803, 637] on div at bounding box center [857, 635] width 134 height 15
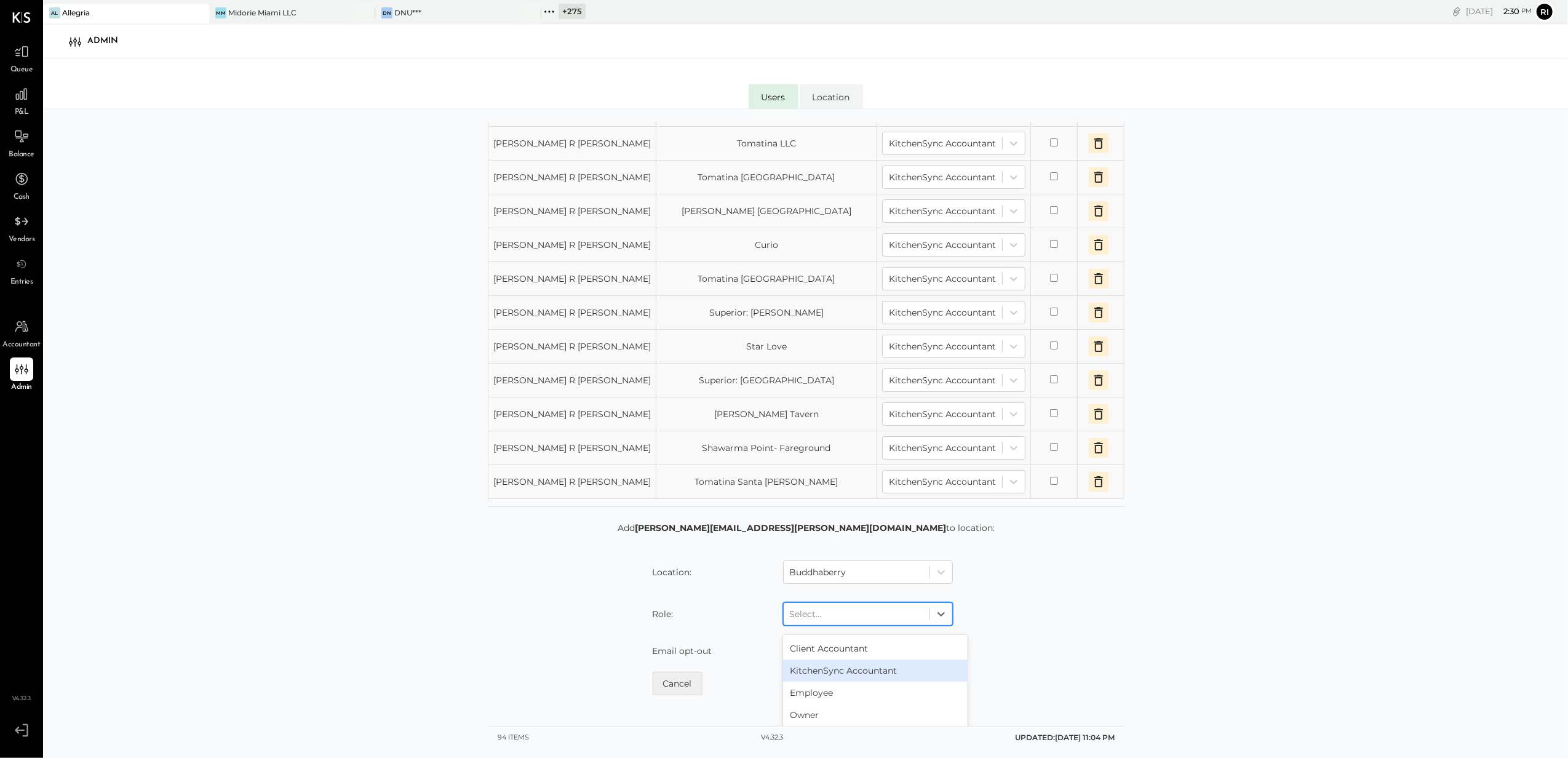
click at [809, 681] on div "KitchenSync Accountant" at bounding box center [875, 670] width 185 height 22
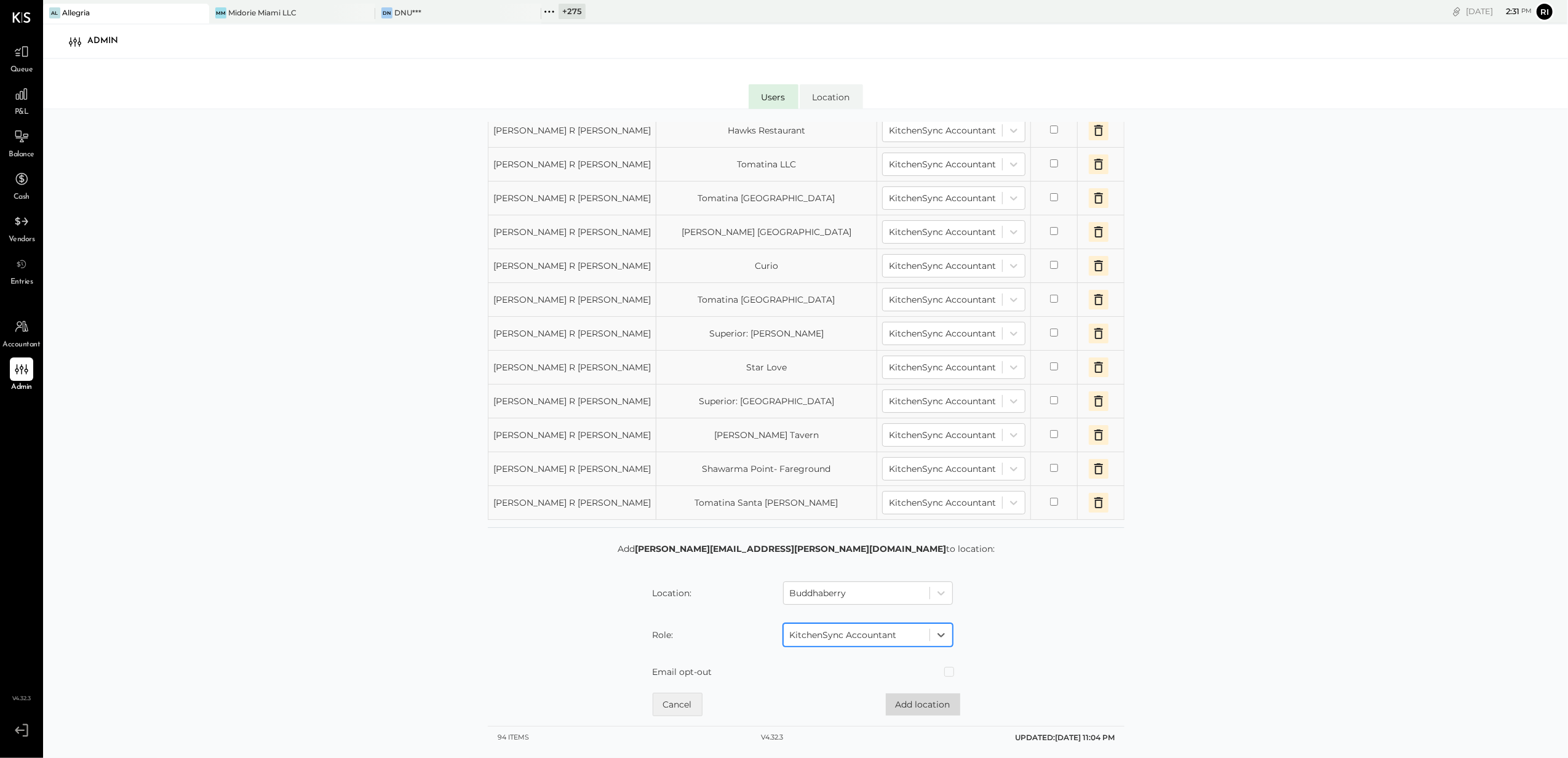
click at [899, 700] on button "Add location" at bounding box center [923, 704] width 75 height 22
click at [836, 598] on div at bounding box center [818, 593] width 134 height 15
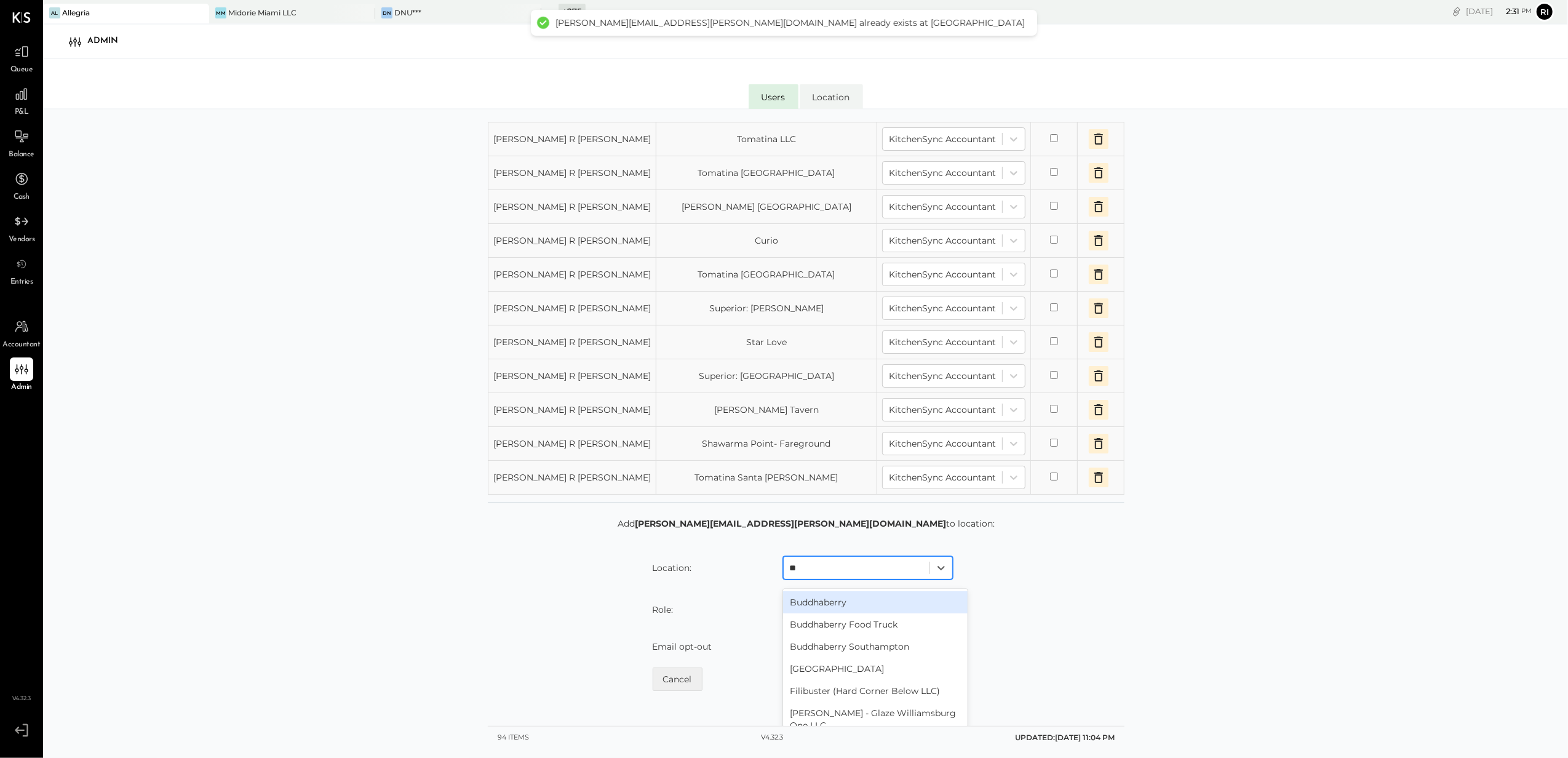
type input "***"
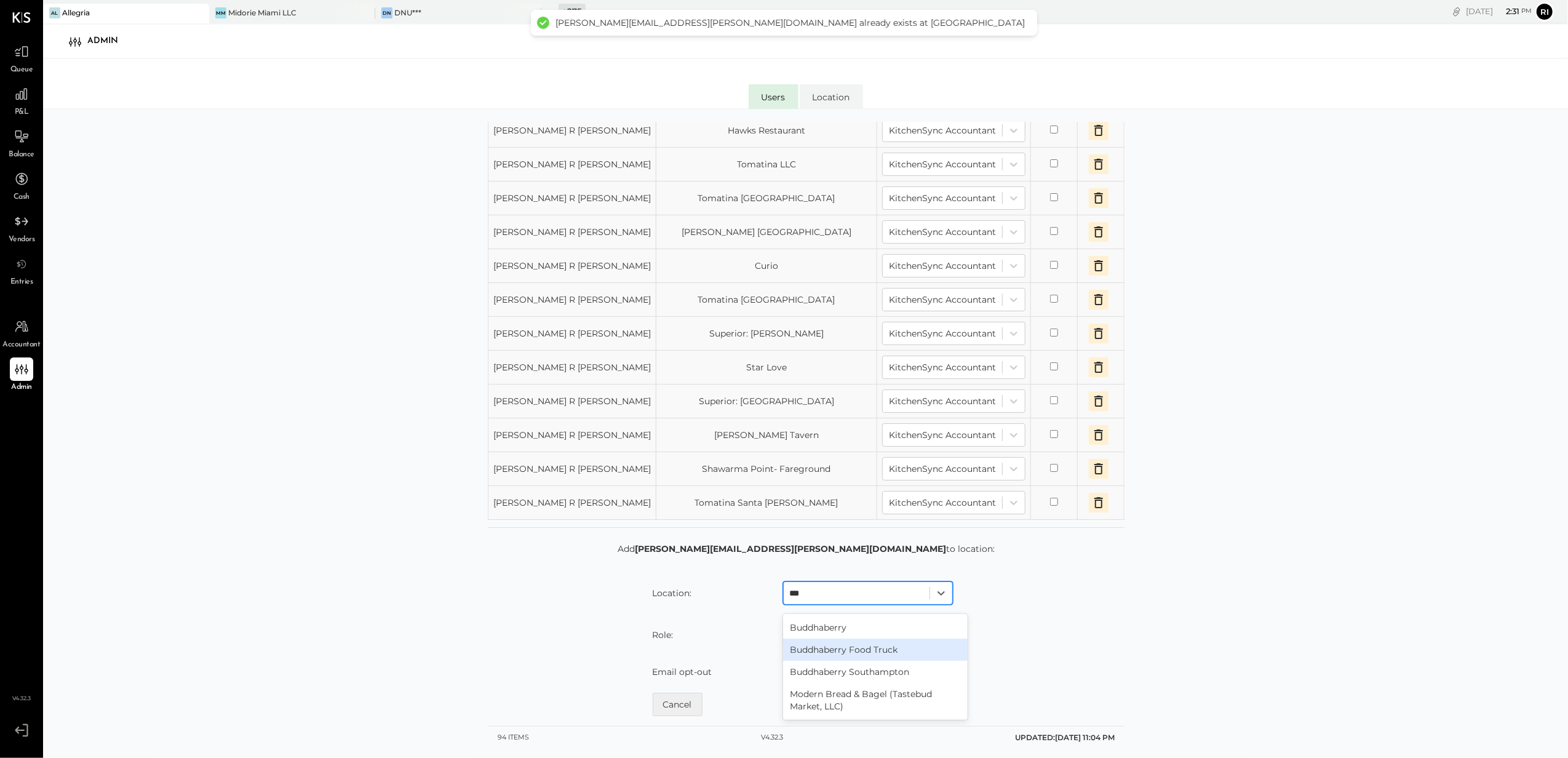
click at [836, 646] on div "Buddhaberry Food Truck" at bounding box center [875, 649] width 185 height 22
click at [830, 631] on div at bounding box center [857, 635] width 134 height 15
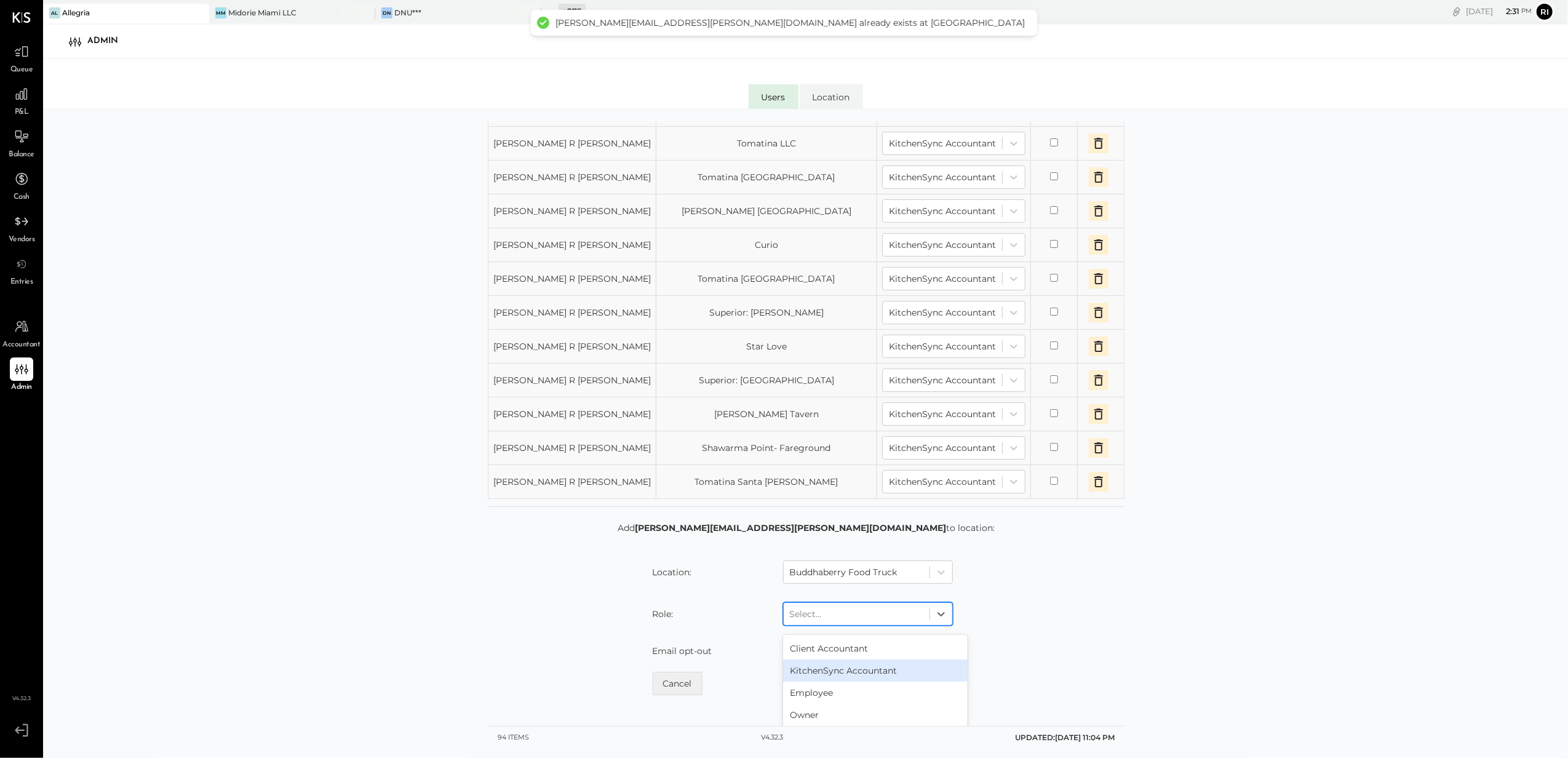
click at [840, 681] on div "KitchenSync Accountant" at bounding box center [875, 670] width 185 height 22
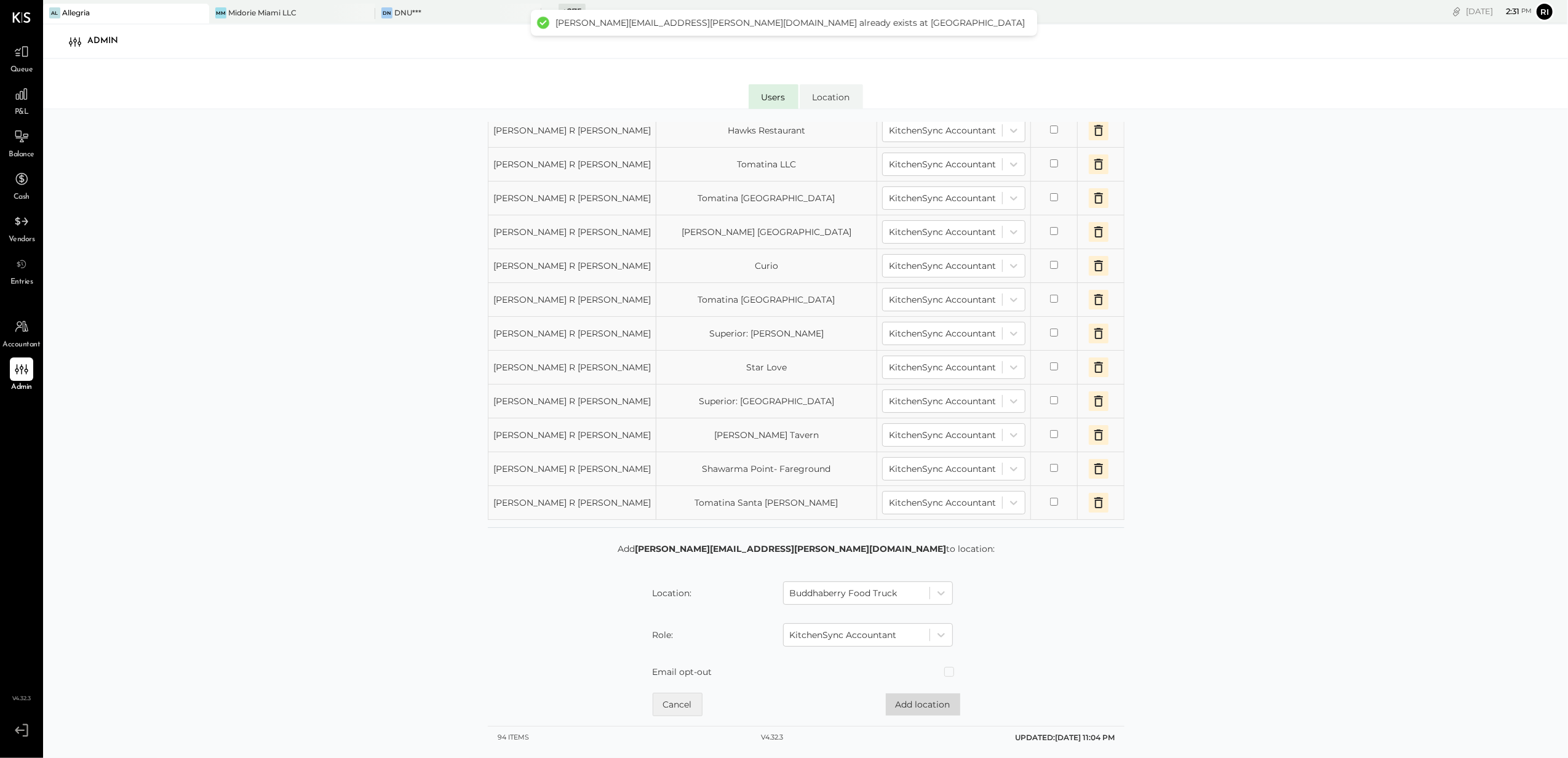
click at [908, 703] on button "Add location" at bounding box center [923, 704] width 75 height 22
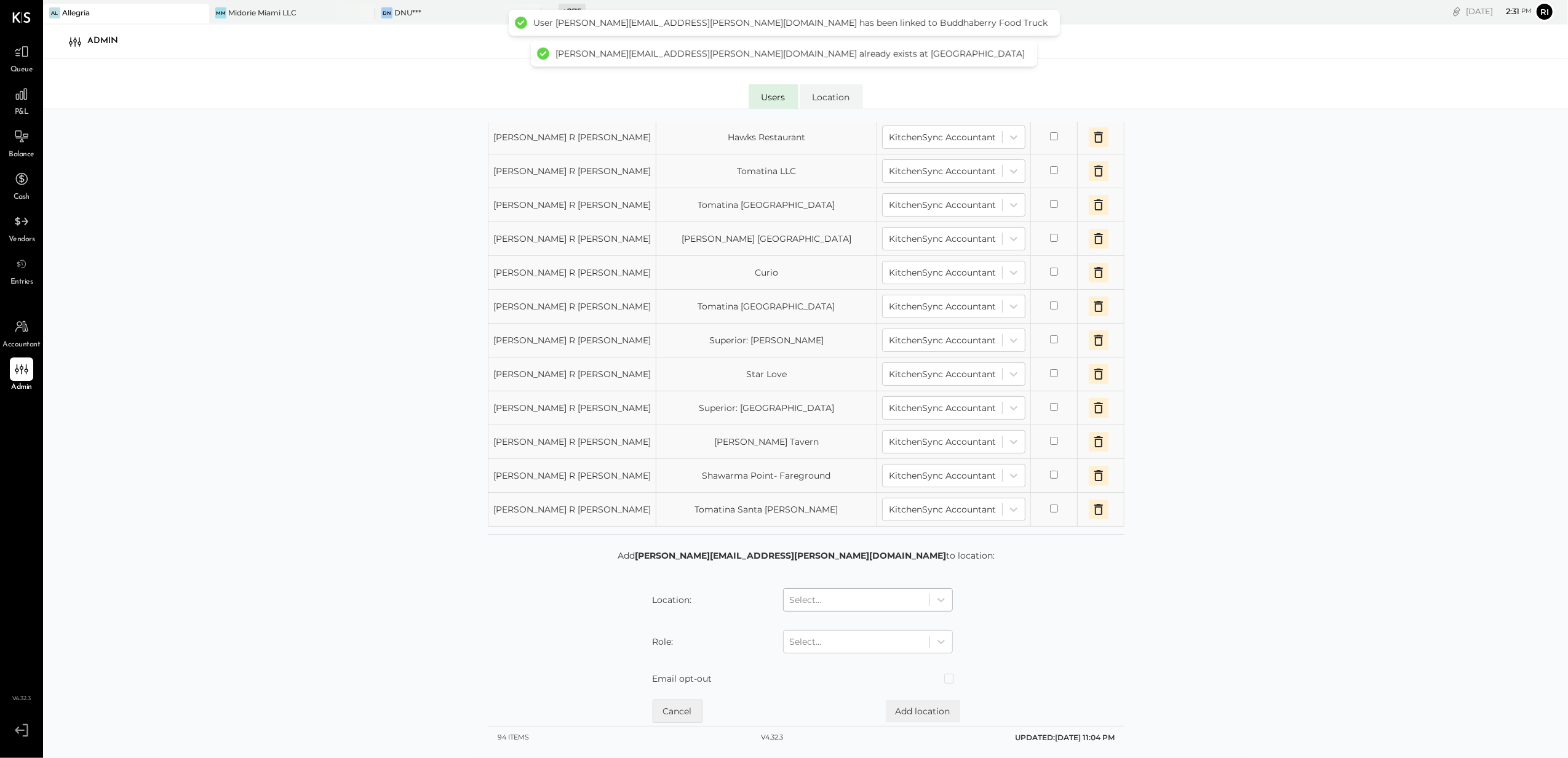
scroll to position [1144, 0]
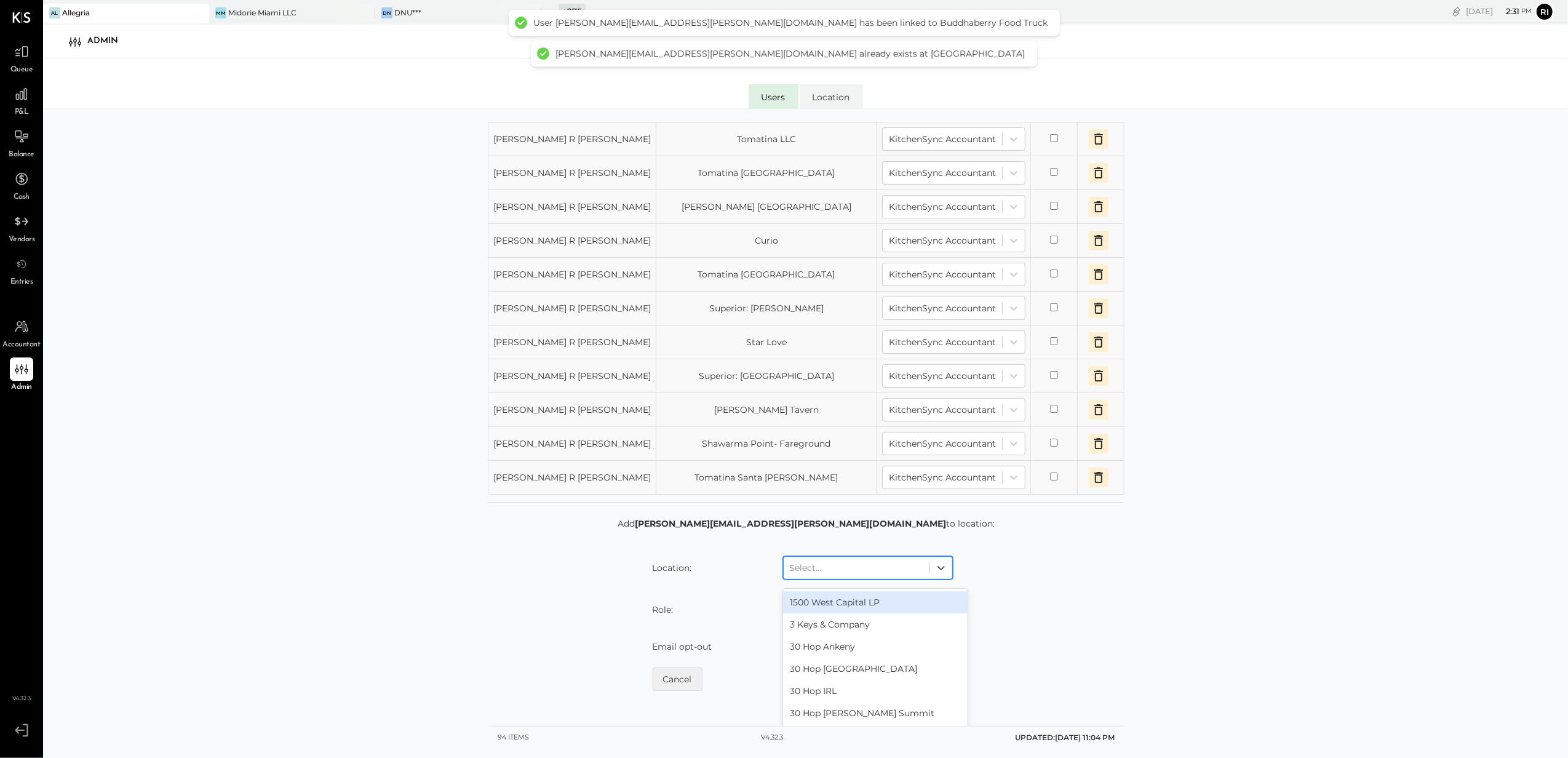
click at [828, 578] on div "Select..." at bounding box center [857, 567] width 146 height 19
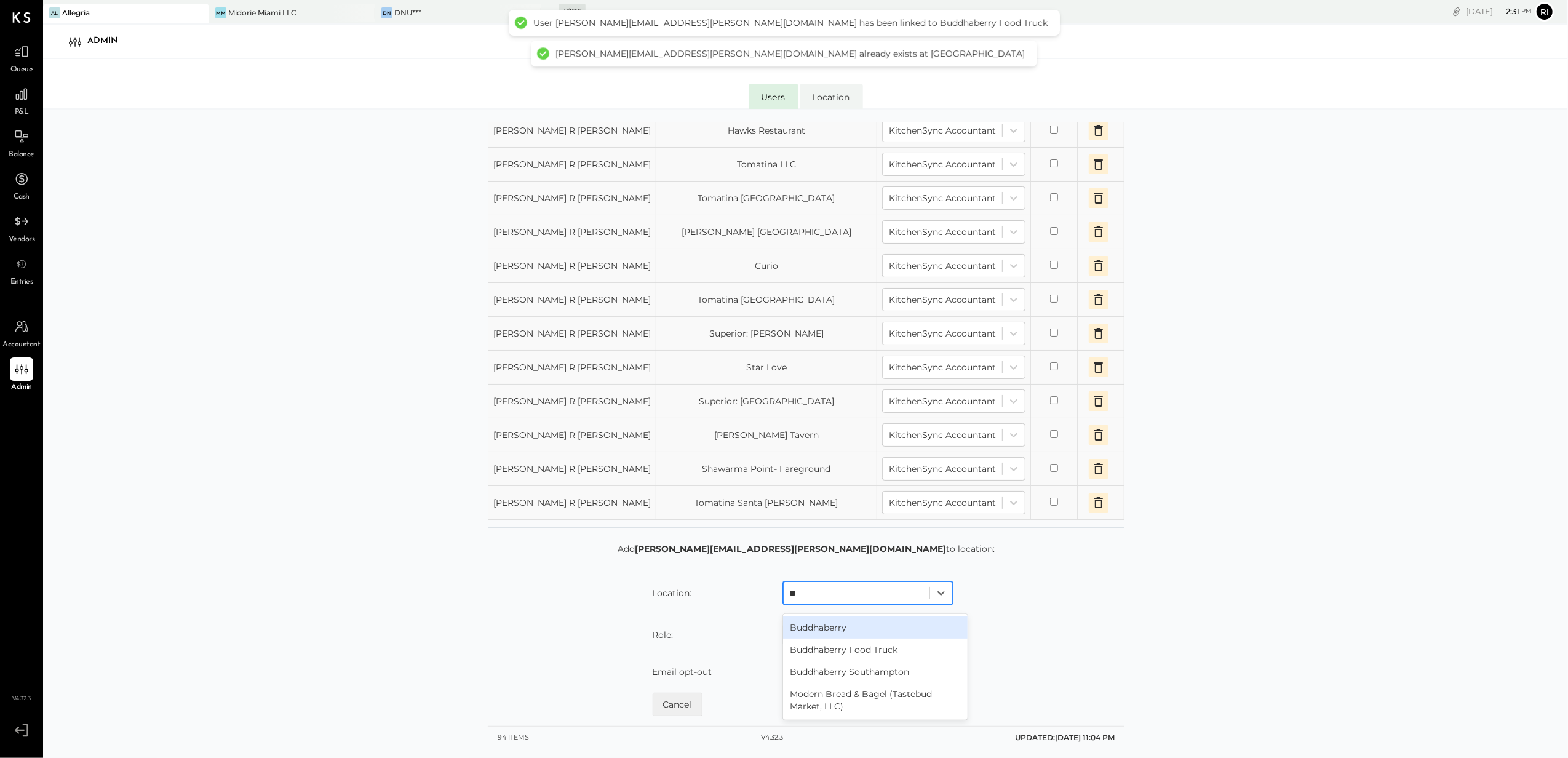
type input "***"
click at [862, 673] on div "Buddhaberry Southampton" at bounding box center [875, 671] width 185 height 22
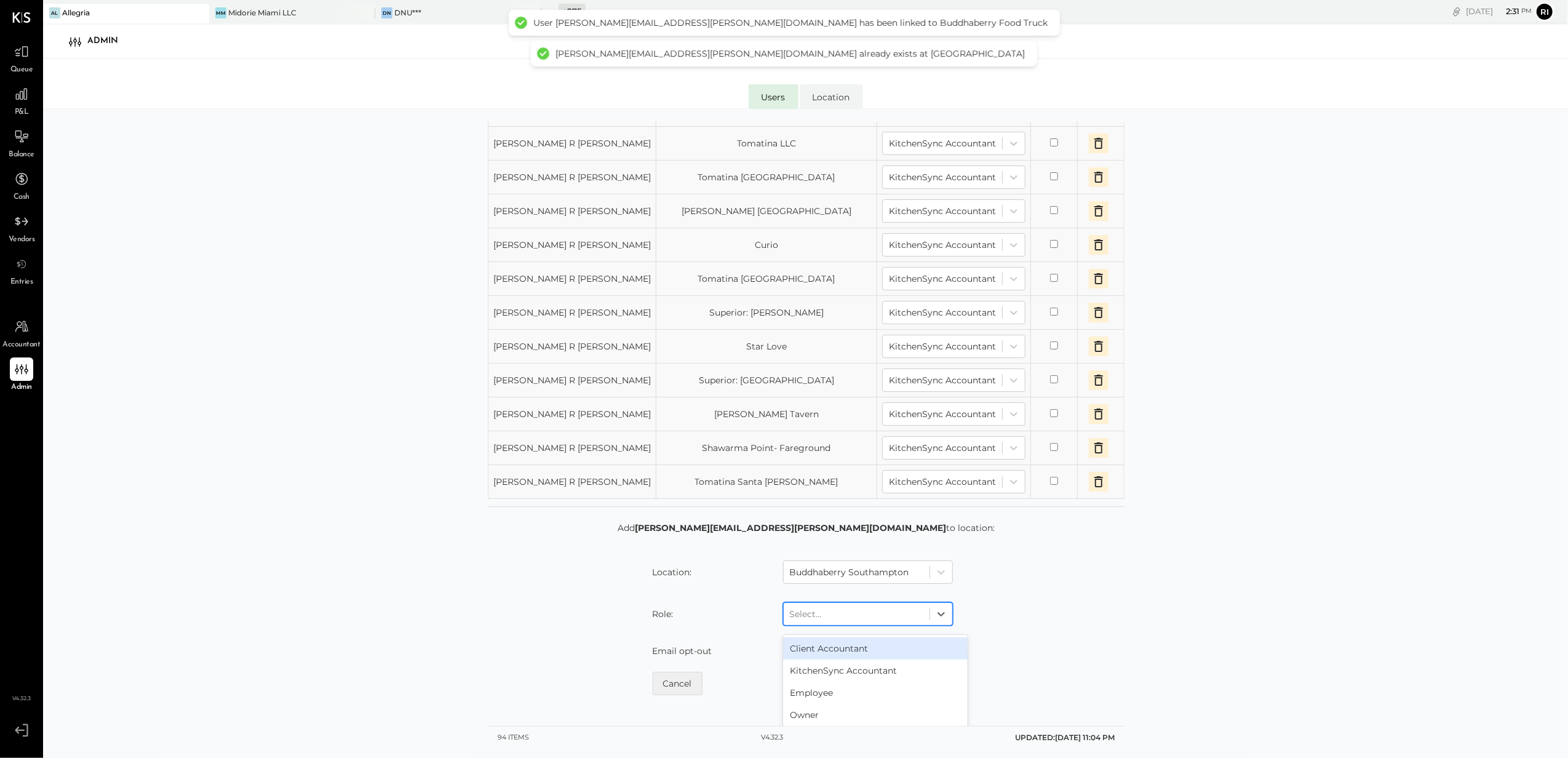
click at [832, 621] on div at bounding box center [857, 614] width 134 height 15
click at [836, 681] on div "KitchenSync Accountant" at bounding box center [875, 670] width 185 height 22
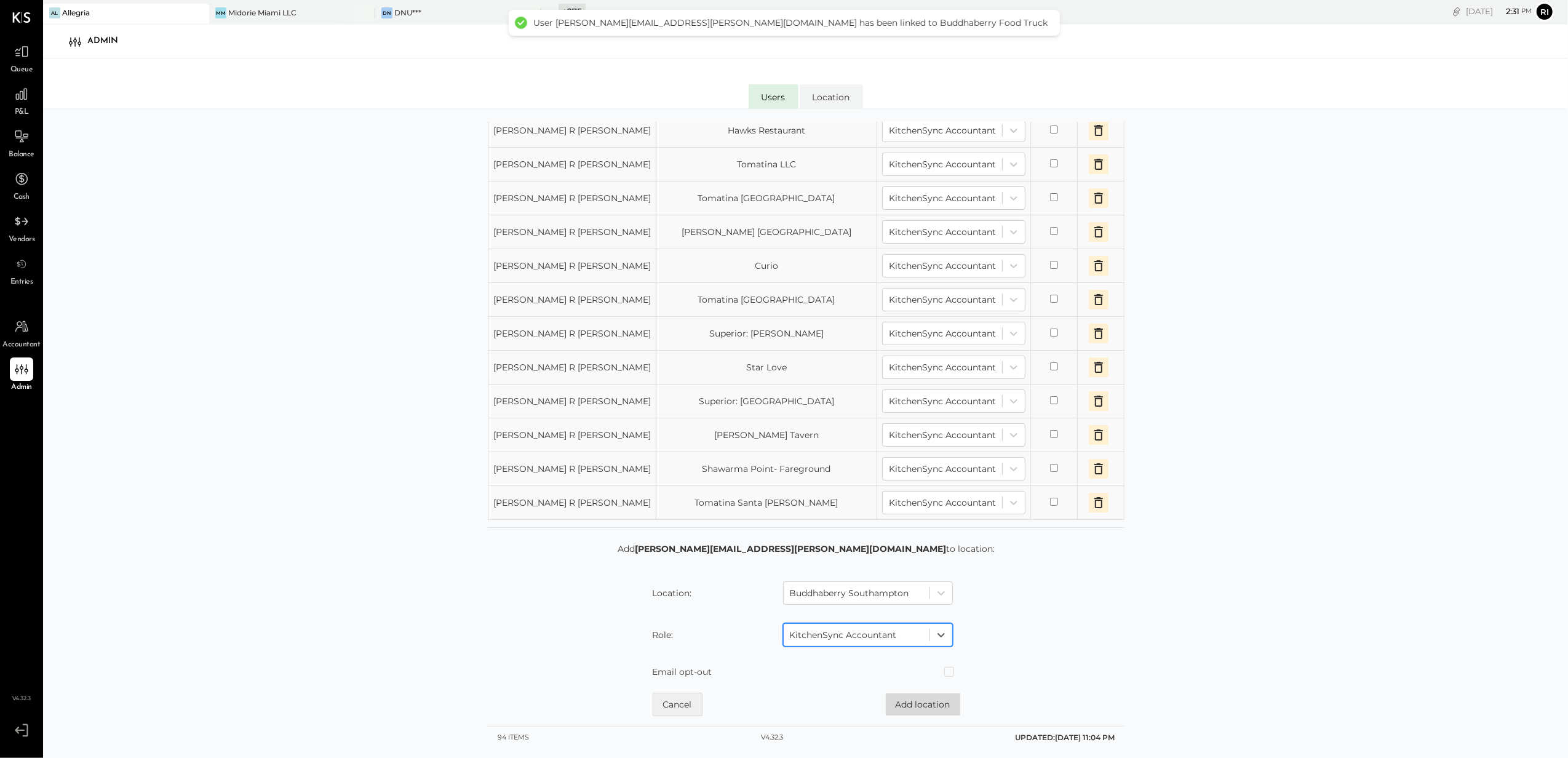
click at [914, 703] on button "Add location" at bounding box center [923, 704] width 75 height 22
